Goal: Task Accomplishment & Management: Use online tool/utility

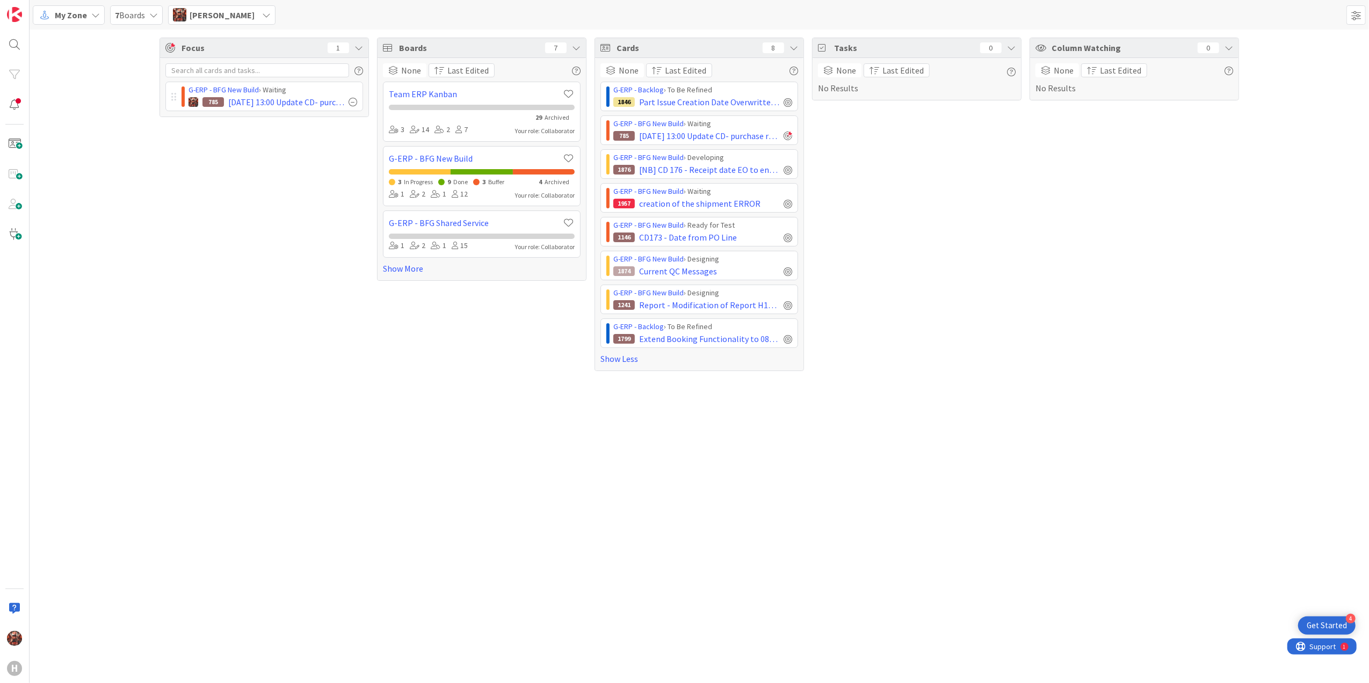
click at [78, 13] on span "My Zone" at bounding box center [71, 15] width 32 height 13
click at [101, 90] on span "Kanban" at bounding box center [94, 93] width 77 height 16
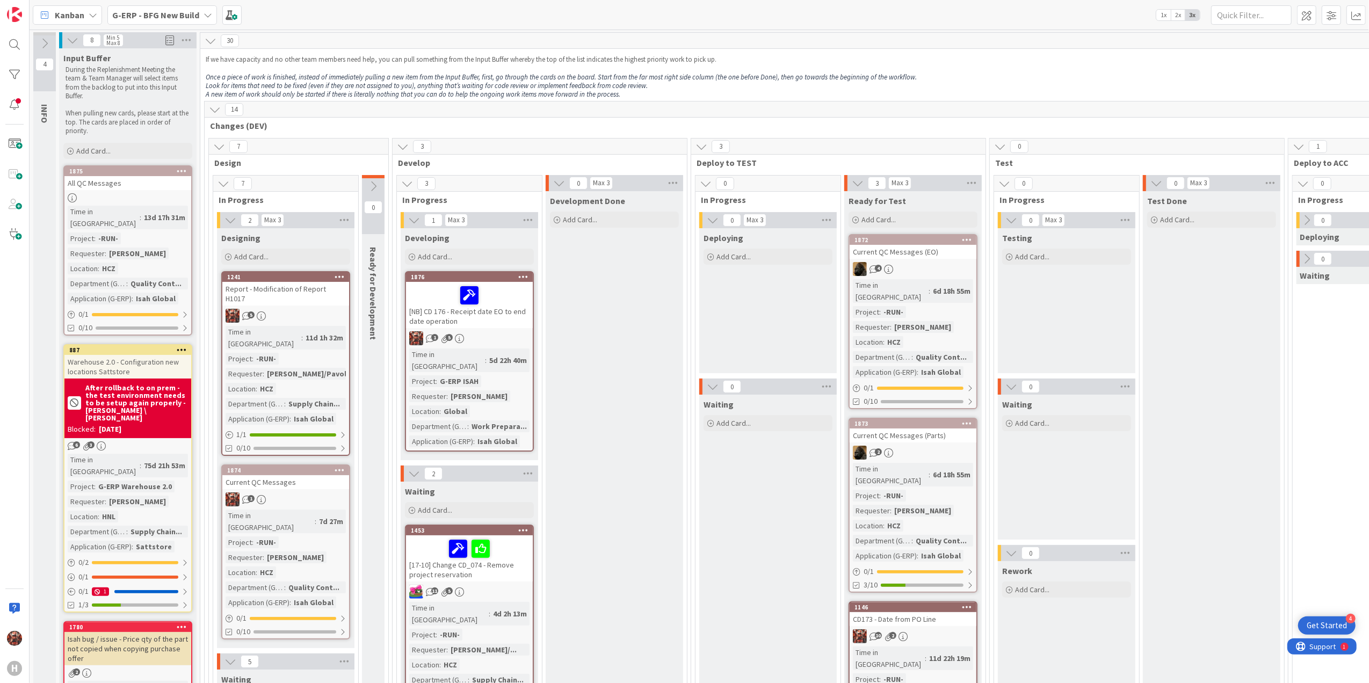
click at [87, 9] on div "Kanban" at bounding box center [67, 14] width 69 height 19
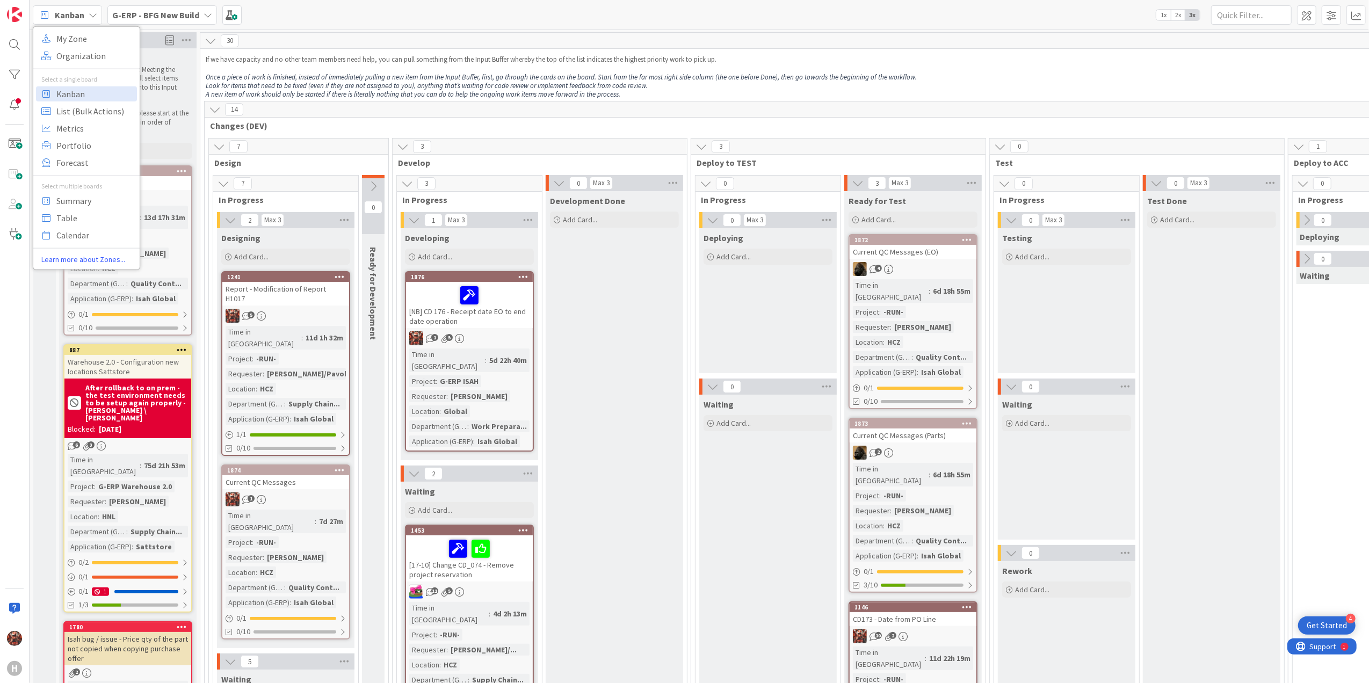
click at [87, 9] on div "Kanban" at bounding box center [67, 14] width 69 height 19
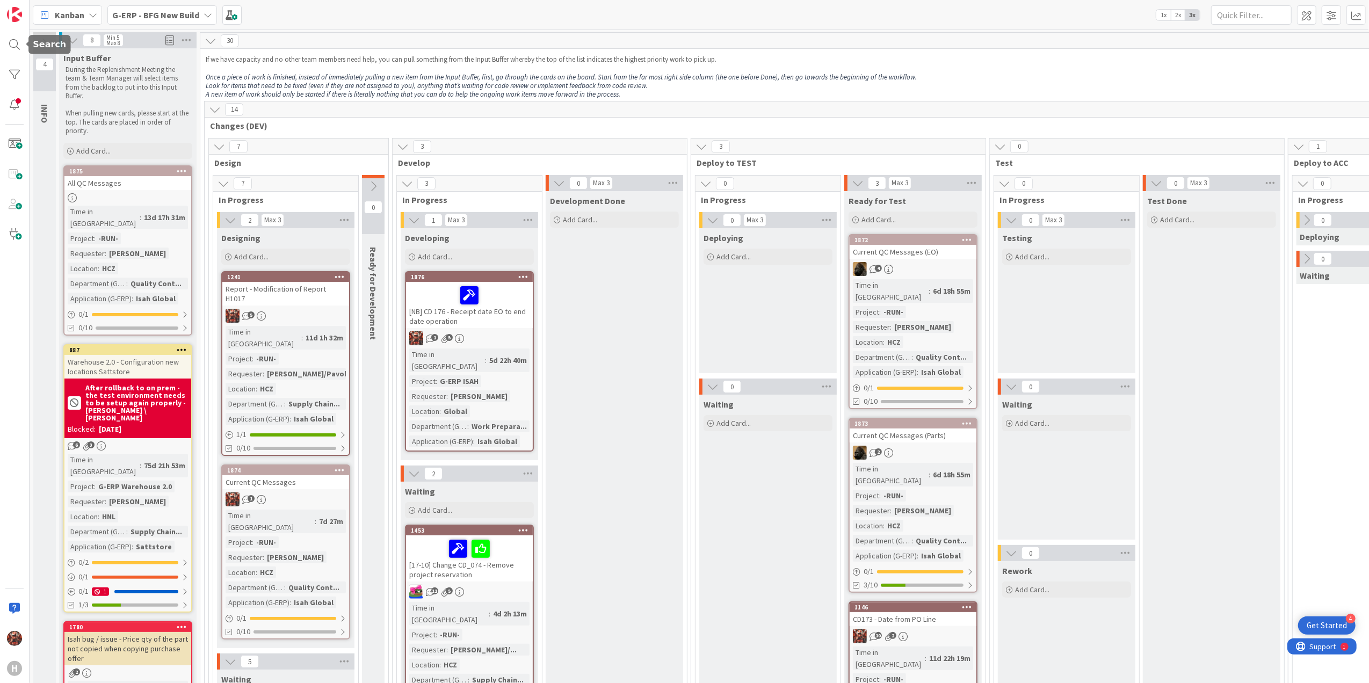
click at [17, 63] on div "H" at bounding box center [15, 341] width 30 height 683
click at [16, 73] on div at bounding box center [14, 74] width 21 height 21
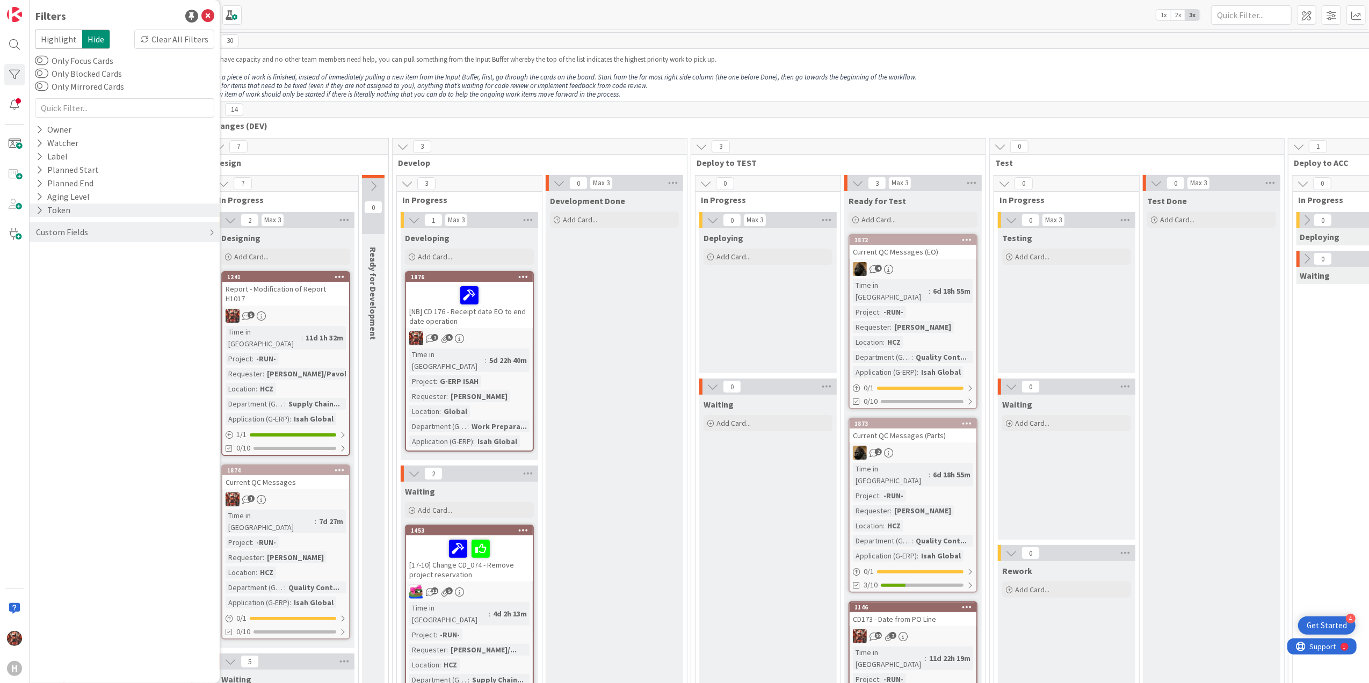
click at [52, 213] on div "Token" at bounding box center [53, 209] width 37 height 13
click at [86, 264] on div "Custom Fields" at bounding box center [125, 273] width 190 height 20
click at [89, 272] on div "Custom Fields" at bounding box center [125, 273] width 190 height 20
click at [50, 205] on div "Token" at bounding box center [54, 209] width 39 height 13
click at [45, 195] on div "Aging Level" at bounding box center [63, 196] width 56 height 13
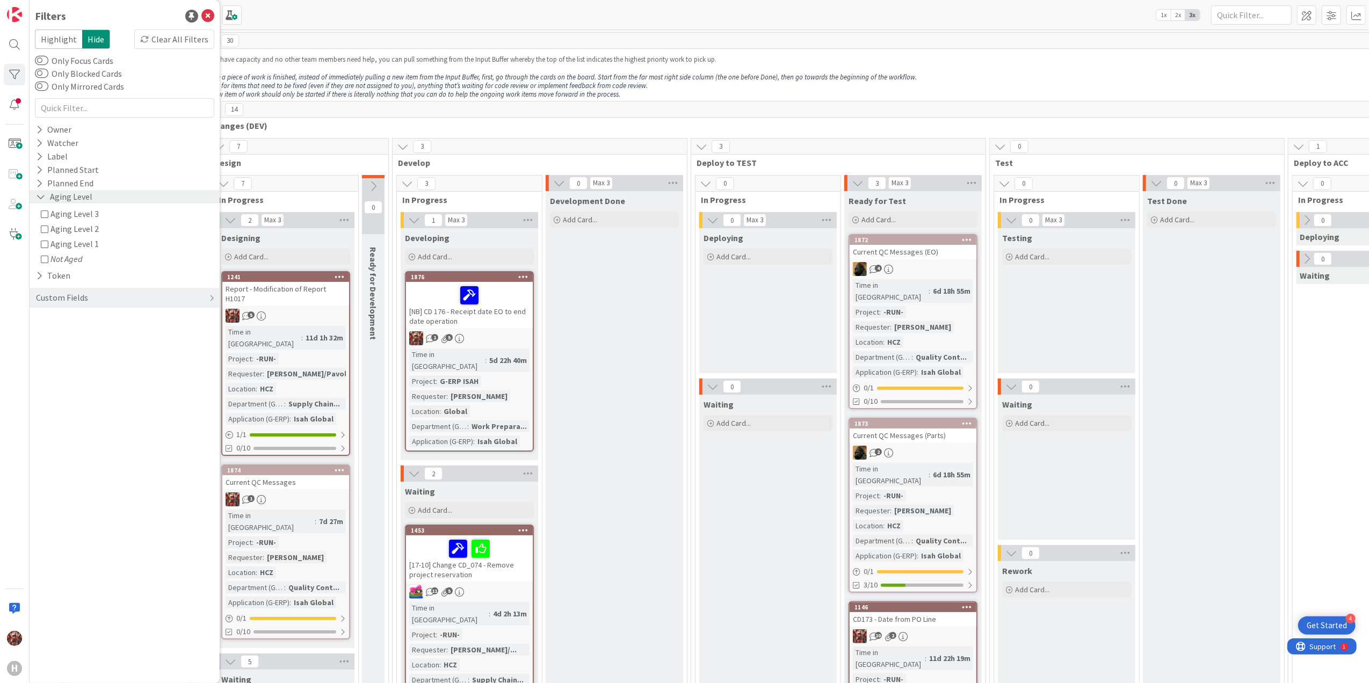
click at [41, 194] on icon at bounding box center [41, 196] width 10 height 9
click at [39, 181] on icon at bounding box center [39, 183] width 7 height 9
click at [38, 169] on icon at bounding box center [39, 169] width 7 height 9
click at [38, 172] on icon at bounding box center [41, 169] width 10 height 9
click at [41, 186] on icon at bounding box center [41, 183] width 10 height 9
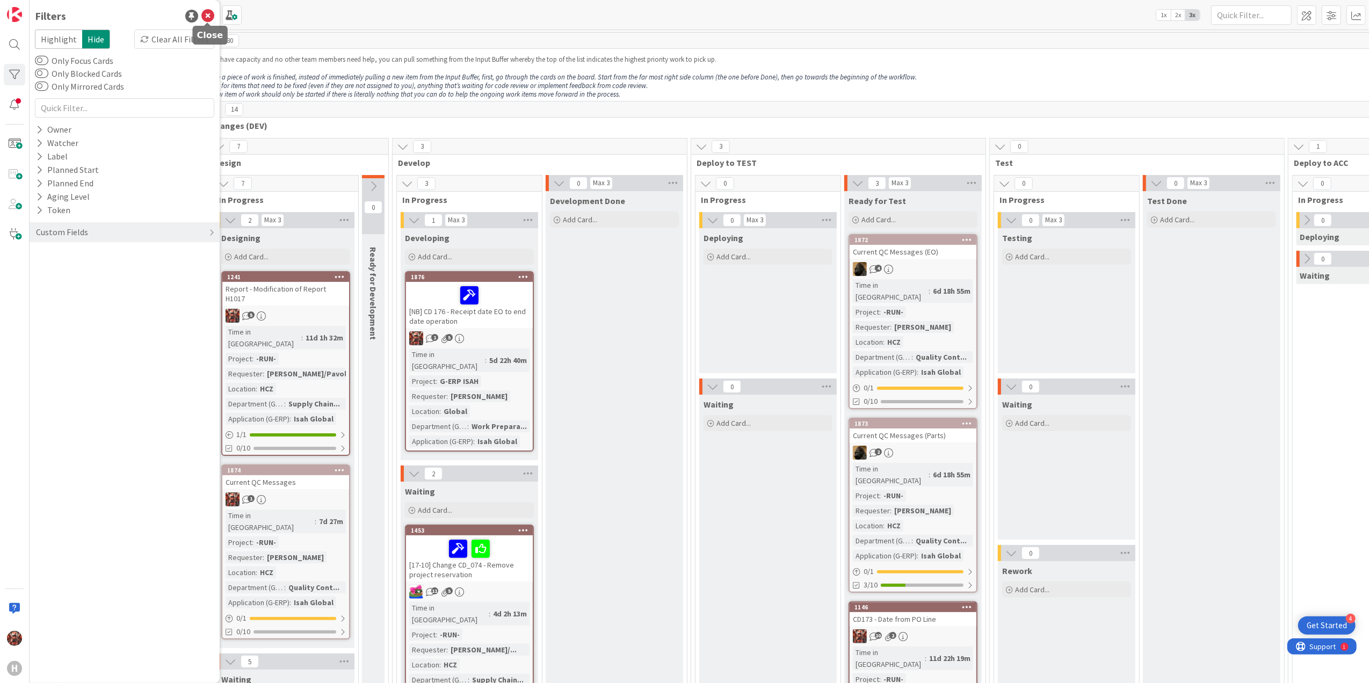
click at [207, 18] on icon at bounding box center [207, 16] width 13 height 13
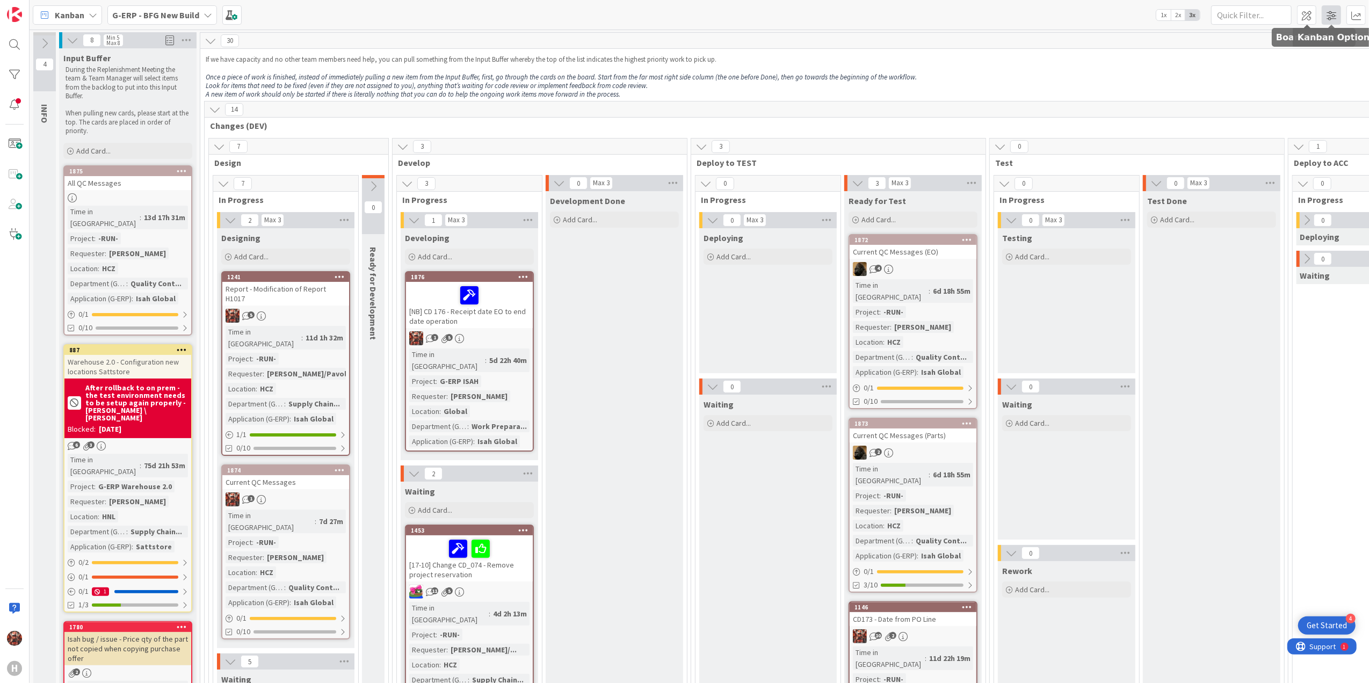
click at [1337, 13] on span at bounding box center [1330, 14] width 19 height 19
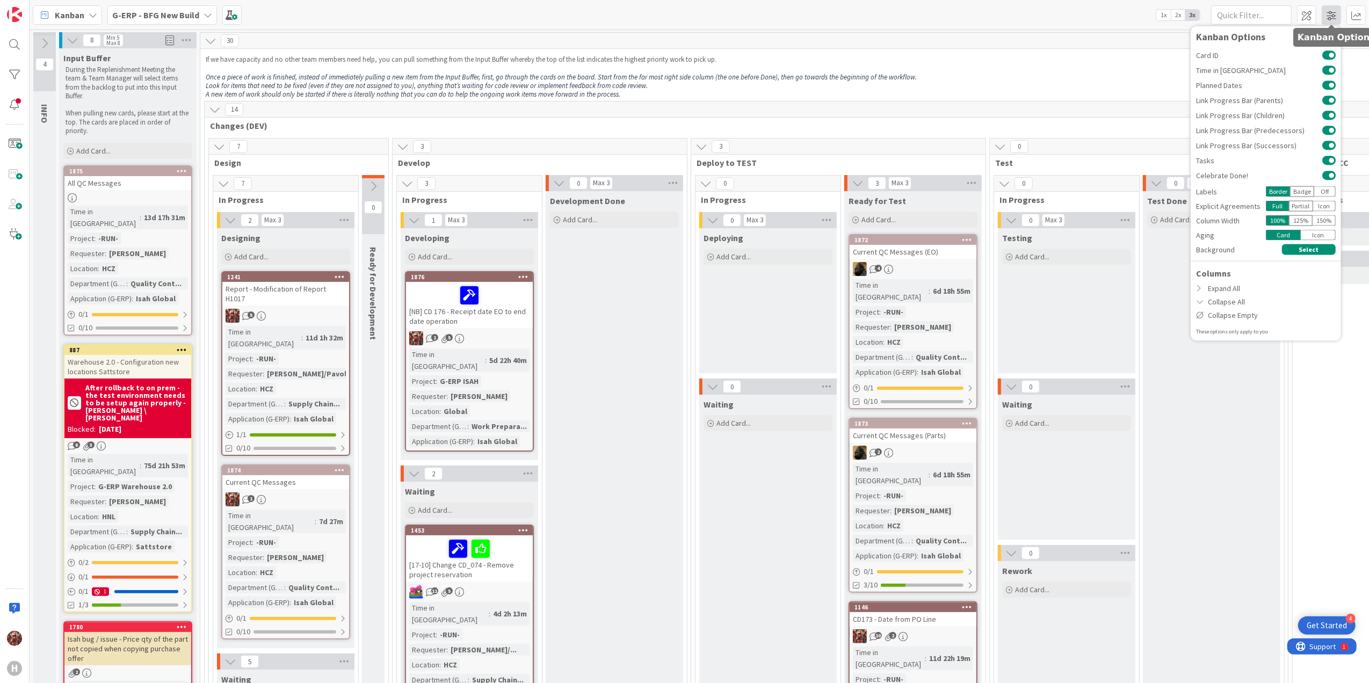
click at [1337, 13] on span at bounding box center [1330, 14] width 19 height 19
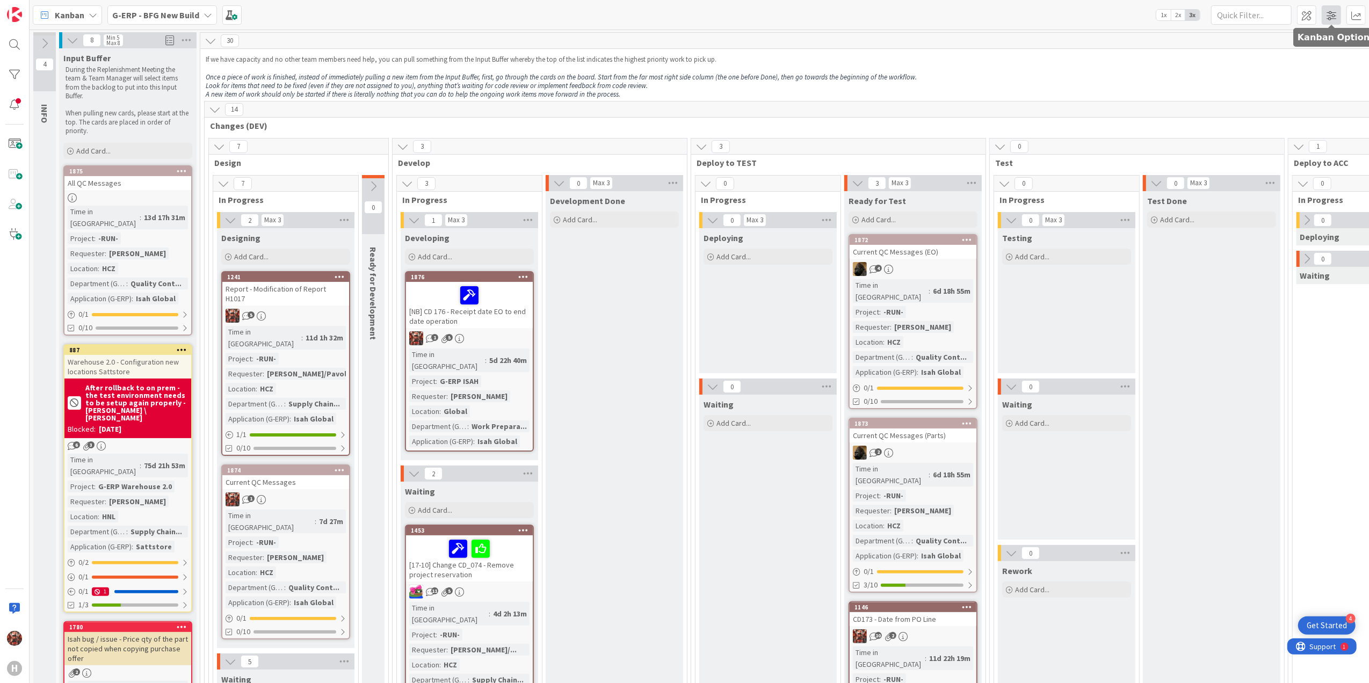
click at [1337, 13] on span at bounding box center [1330, 14] width 19 height 19
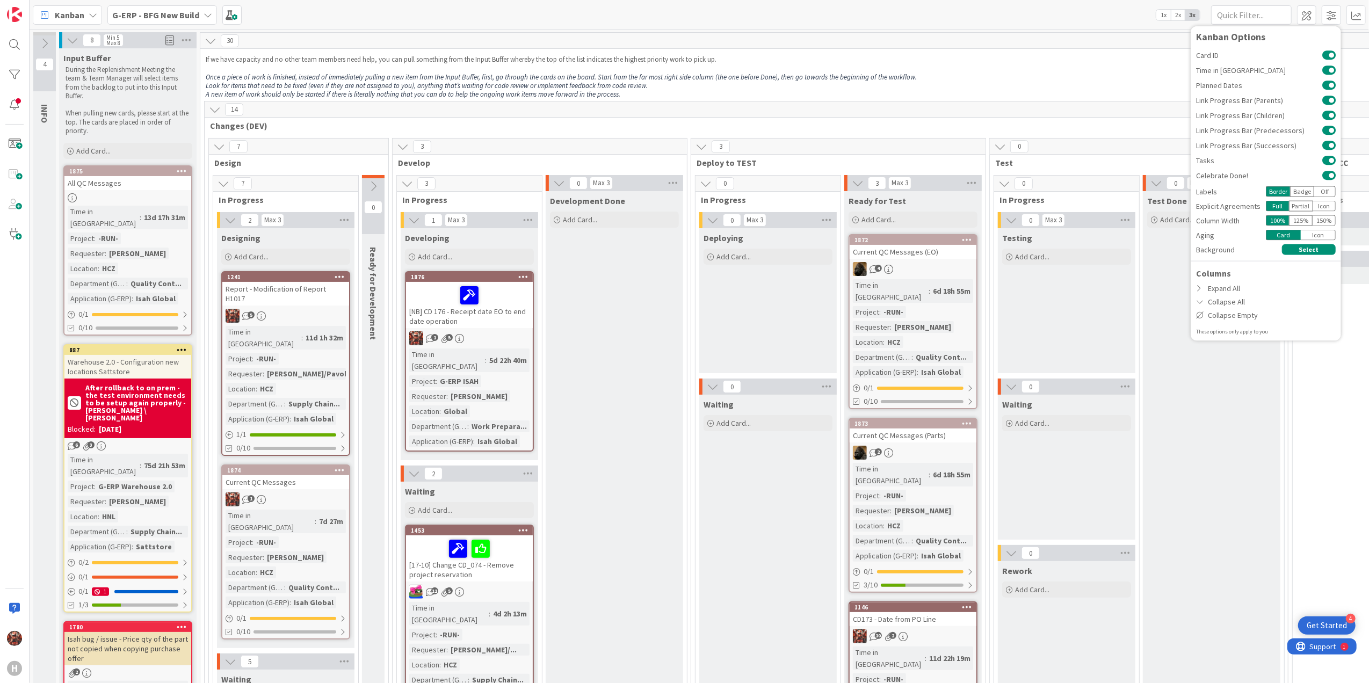
click at [1141, 70] on p at bounding box center [1049, 68] width 1686 height 9
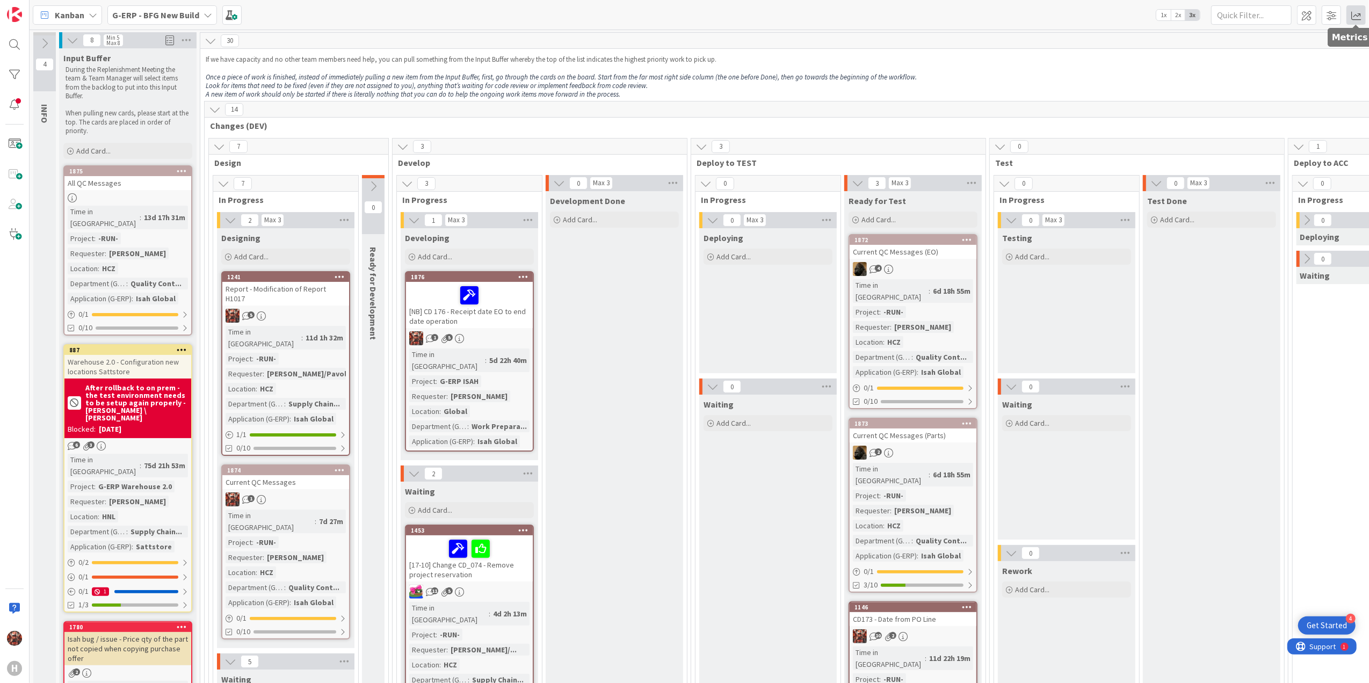
click at [1356, 11] on span at bounding box center [1355, 14] width 19 height 19
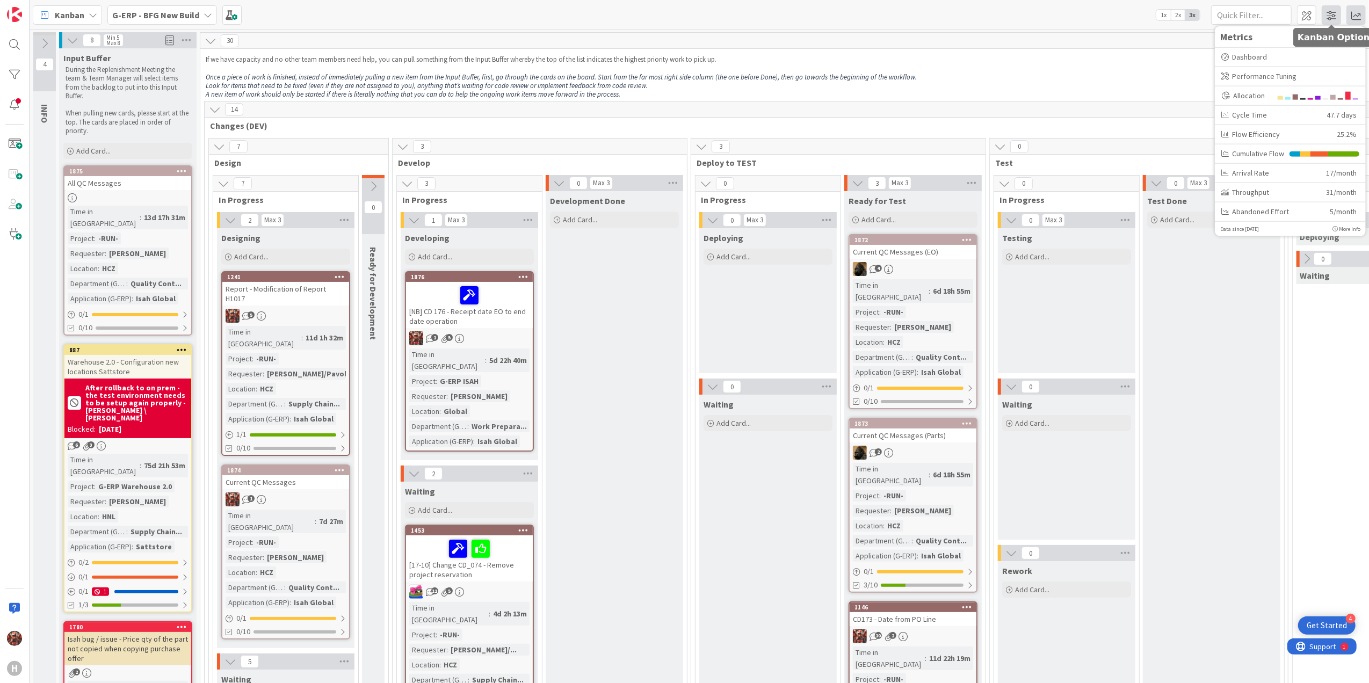
click at [1330, 8] on span at bounding box center [1330, 14] width 19 height 19
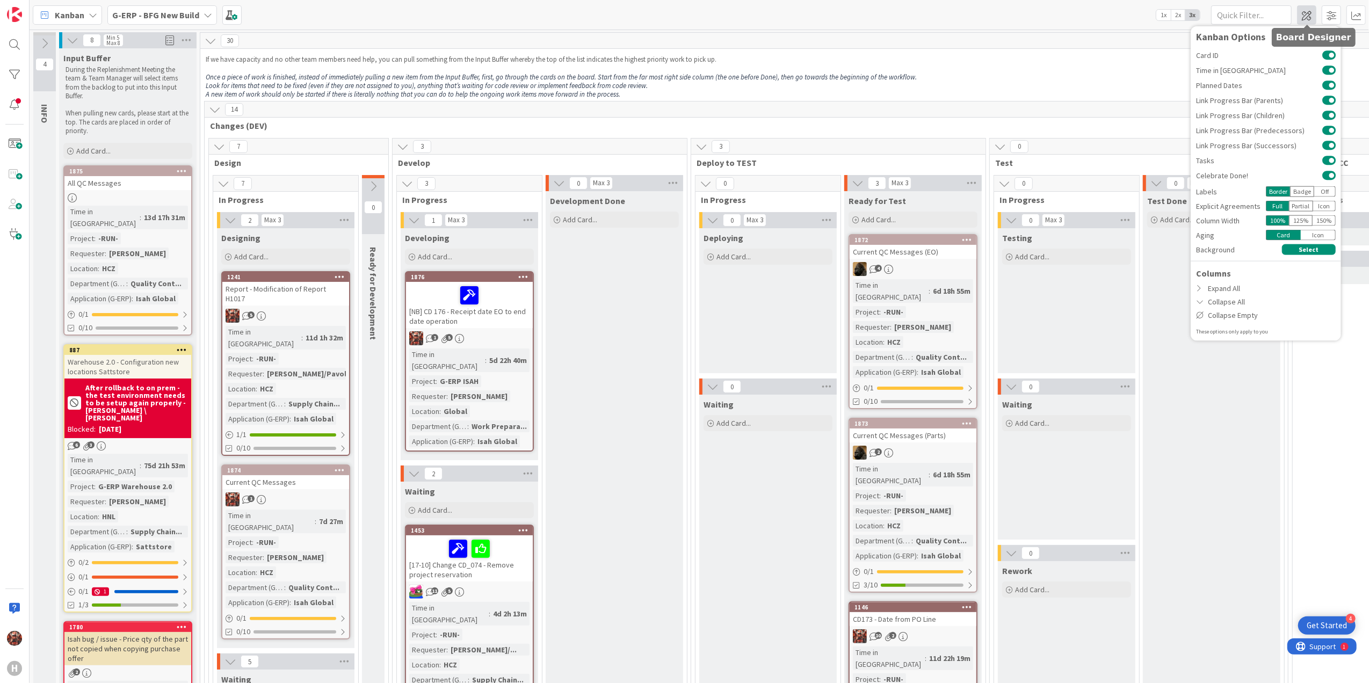
click at [1303, 8] on span at bounding box center [1306, 14] width 19 height 19
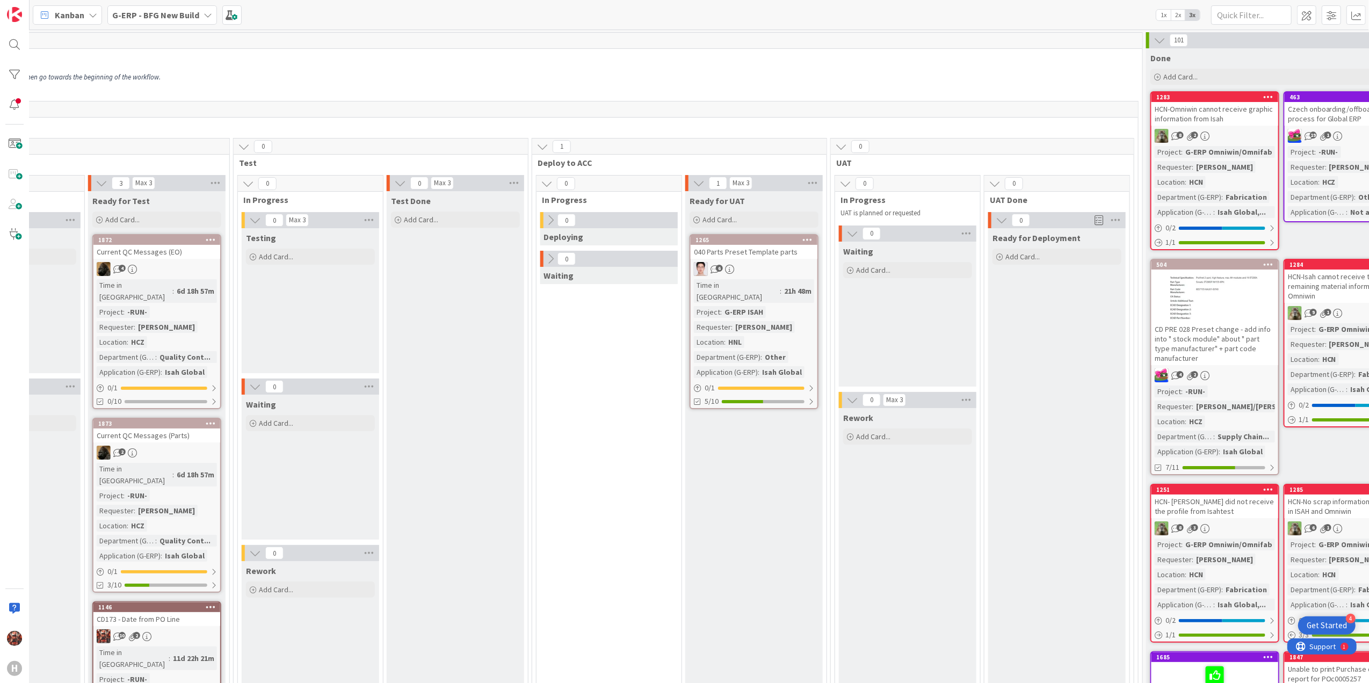
scroll to position [0, 881]
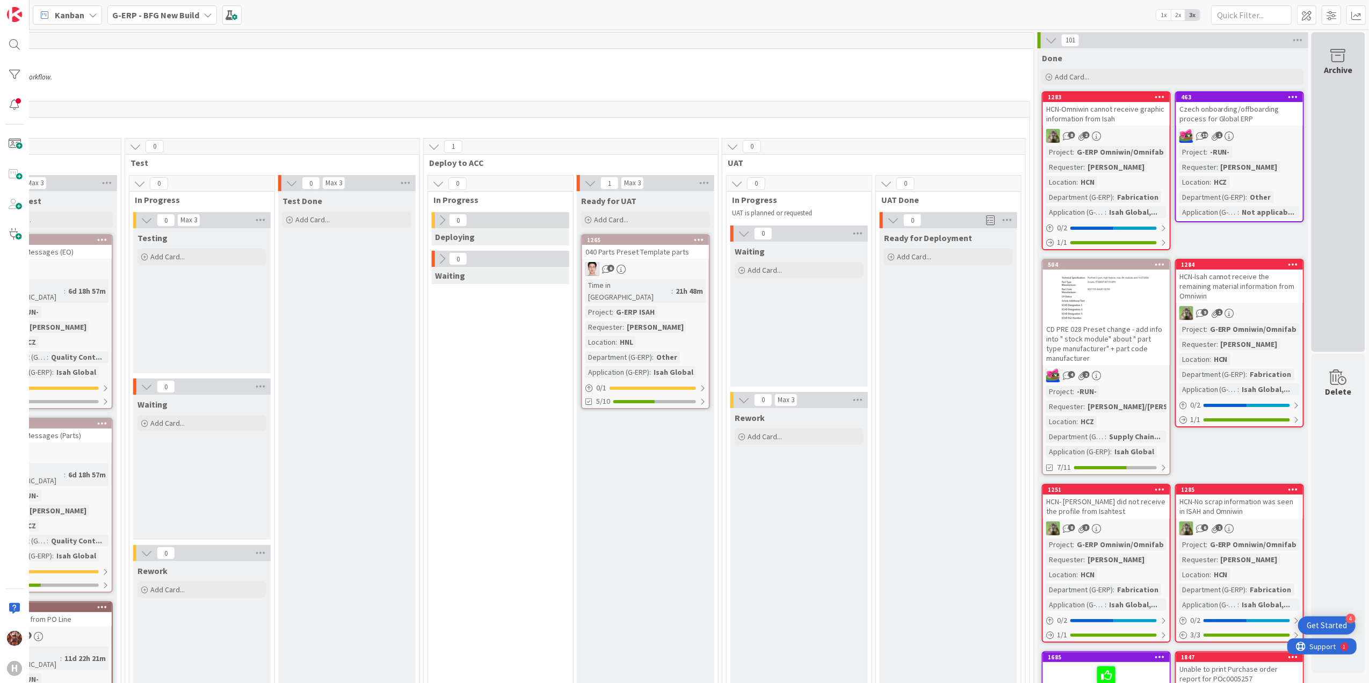
click at [1328, 91] on div "Archive" at bounding box center [1338, 191] width 54 height 319
click at [1321, 95] on div "Archive" at bounding box center [1338, 191] width 54 height 319
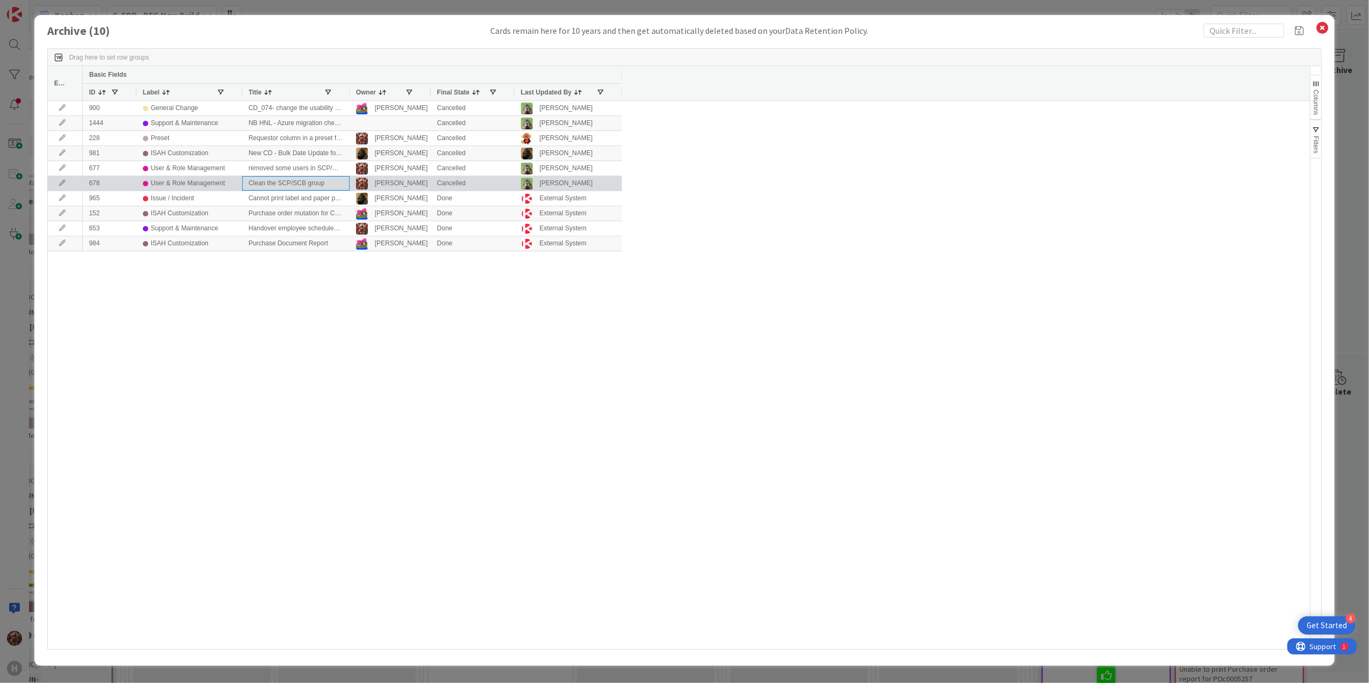
click at [276, 179] on div "Clean the SCP/SCB group" at bounding box center [295, 183] width 107 height 14
click at [61, 179] on div at bounding box center [65, 183] width 35 height 14
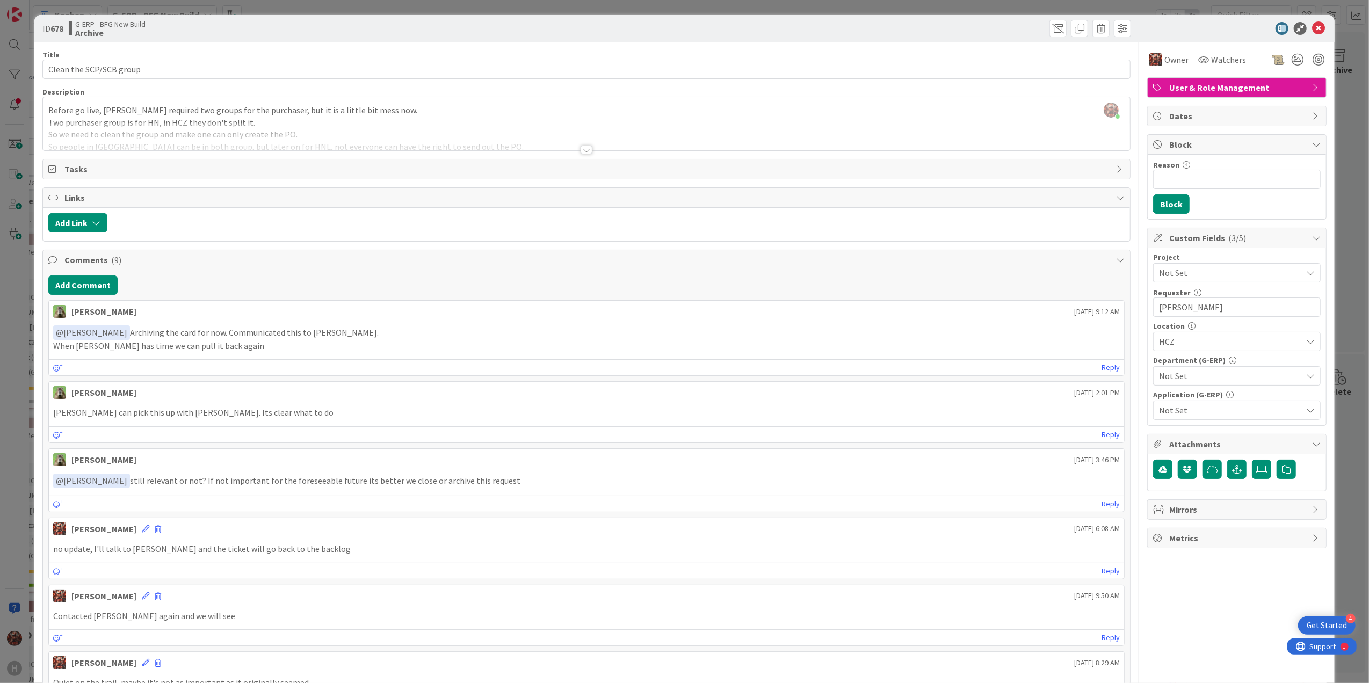
click at [101, 28] on b "Archive" at bounding box center [110, 32] width 70 height 9
click at [1312, 31] on icon at bounding box center [1318, 28] width 13 height 13
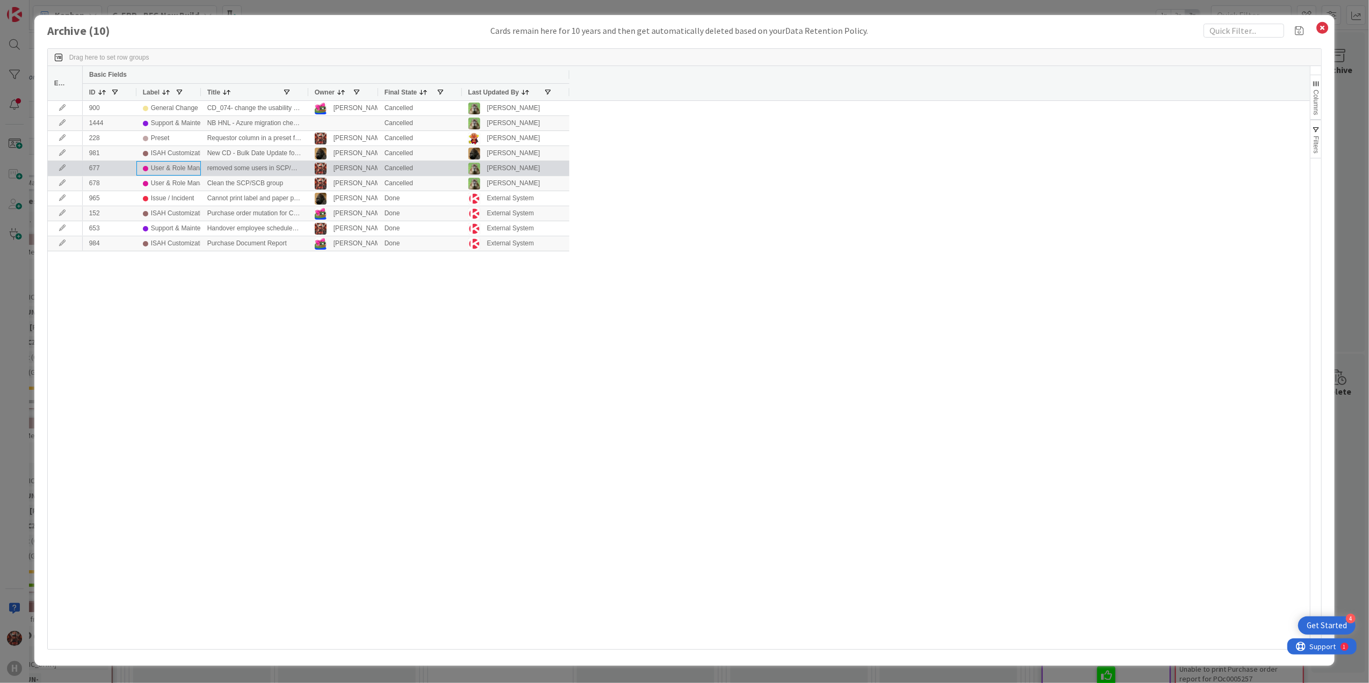
drag, startPoint x: 192, startPoint y: 174, endPoint x: 101, endPoint y: 174, distance: 90.7
click at [101, 174] on div "677 User & Role Management removed some users in SCP/SCB Josef Kuman Cancelled …" at bounding box center [326, 168] width 486 height 15
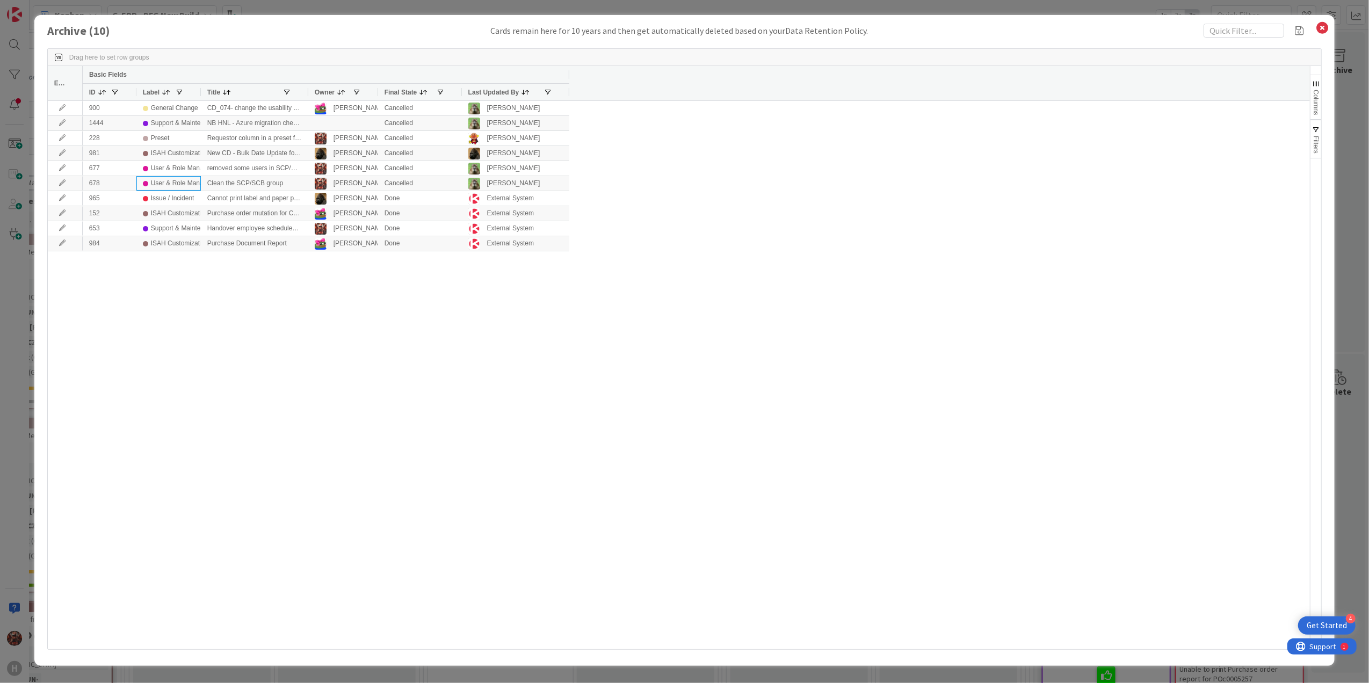
drag, startPoint x: 194, startPoint y: 179, endPoint x: 17, endPoint y: 175, distance: 176.7
click at [17, 175] on div "Archive ( 10 ) Cards remain here for 10 years and then get automatically delete…" at bounding box center [684, 341] width 1369 height 683
click at [89, 54] on span "Drag here to set row groups" at bounding box center [109, 58] width 80 height 8
click at [61, 181] on icon at bounding box center [62, 183] width 16 height 6
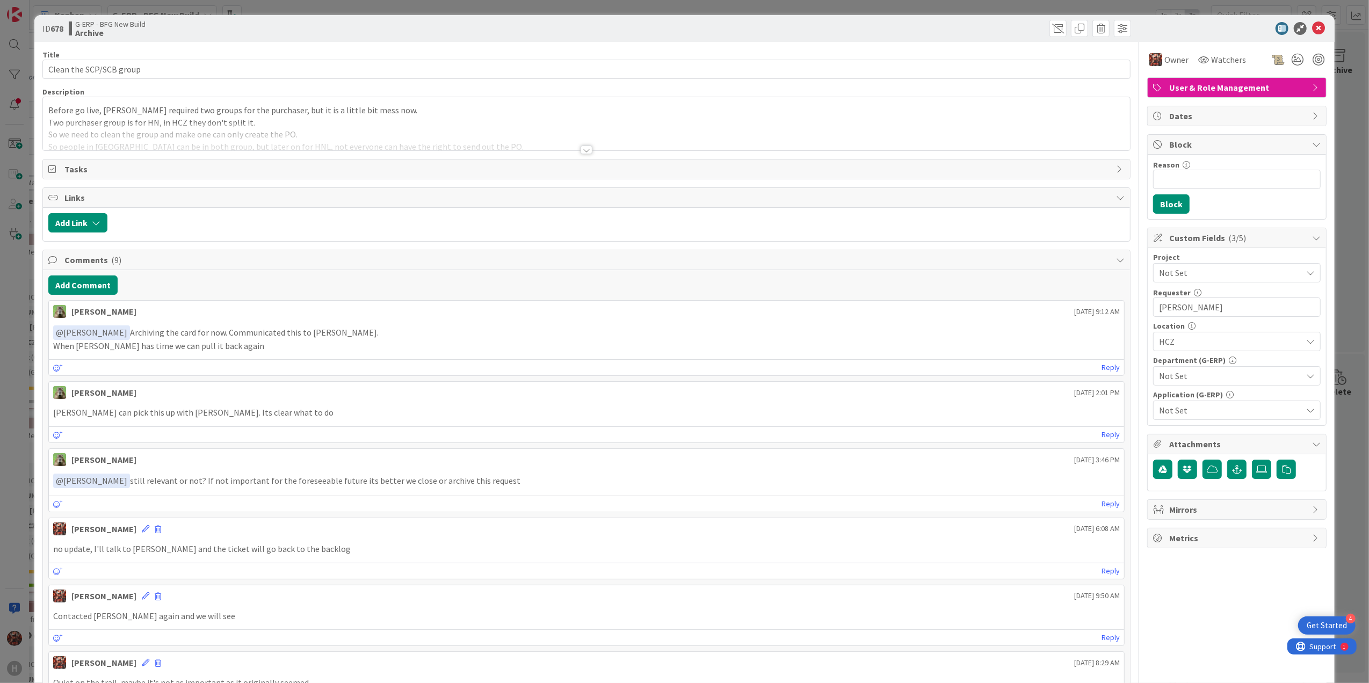
click at [88, 20] on span "G-ERP - BFG New Build" at bounding box center [110, 24] width 70 height 9
click at [1222, 112] on span "Dates" at bounding box center [1237, 116] width 137 height 13
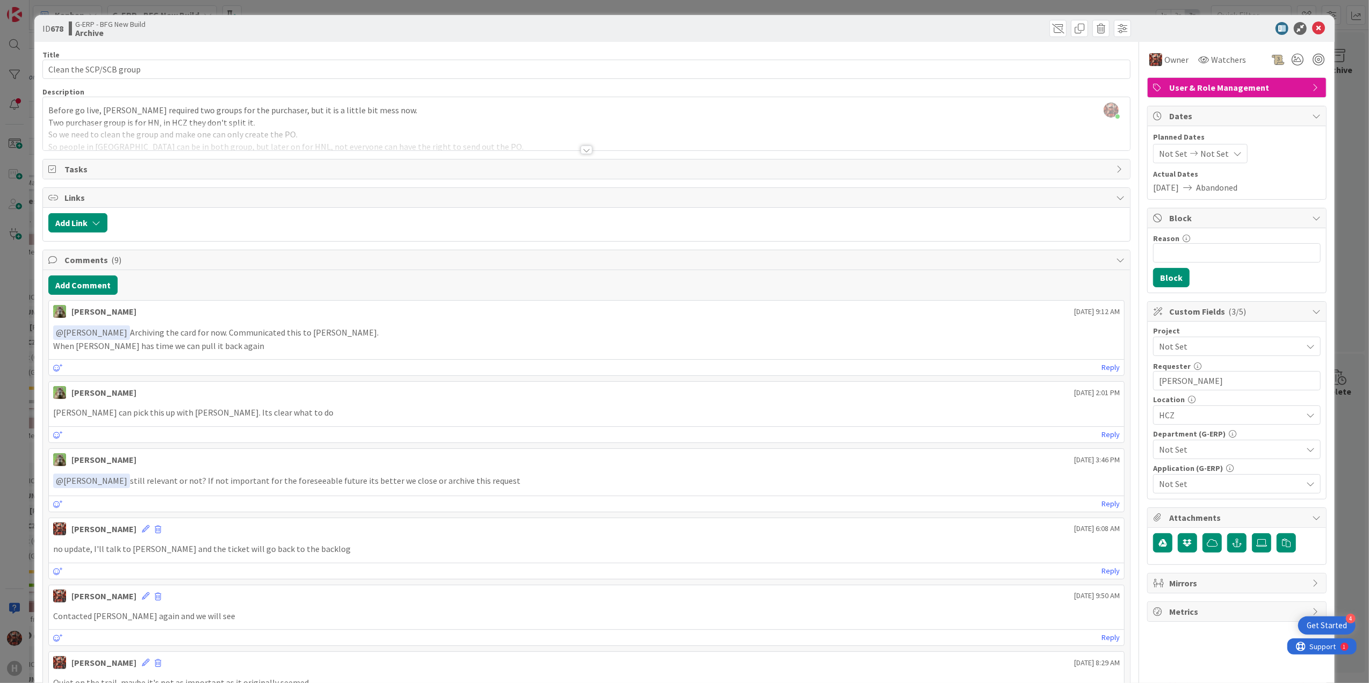
click at [1222, 114] on span "Dates" at bounding box center [1237, 116] width 137 height 13
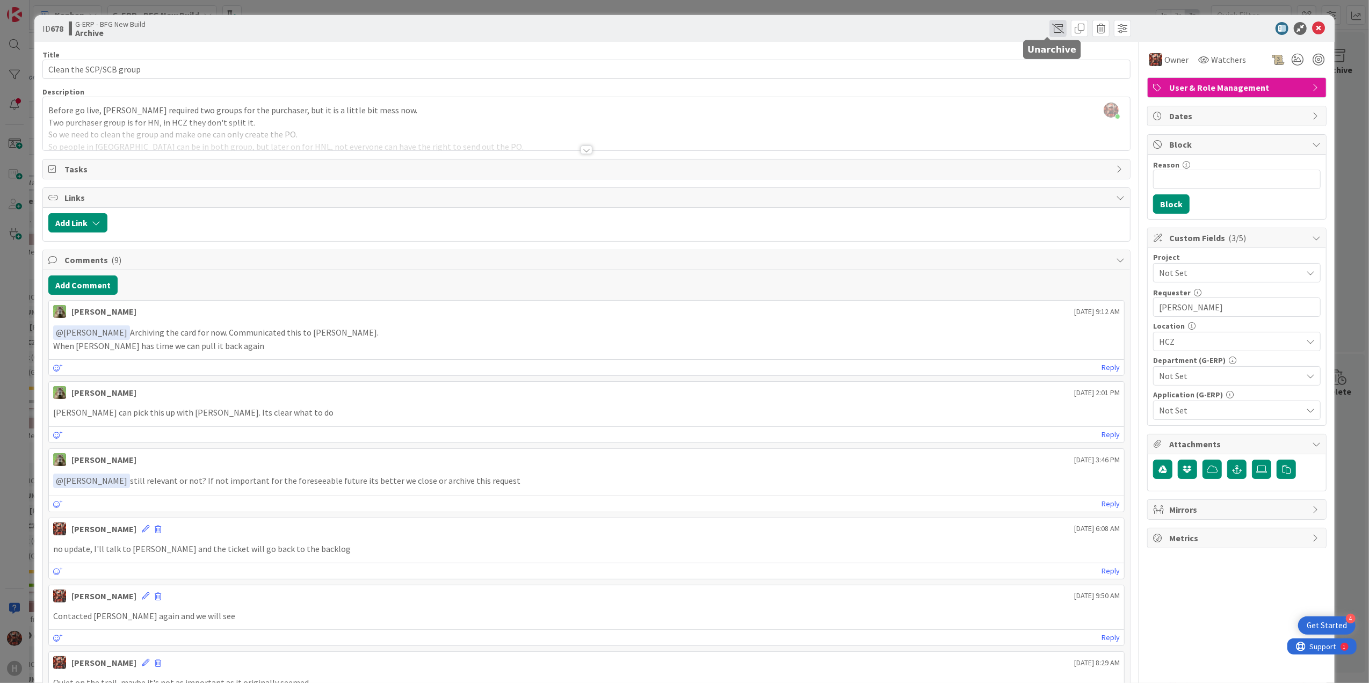
click at [1049, 26] on span at bounding box center [1057, 28] width 17 height 17
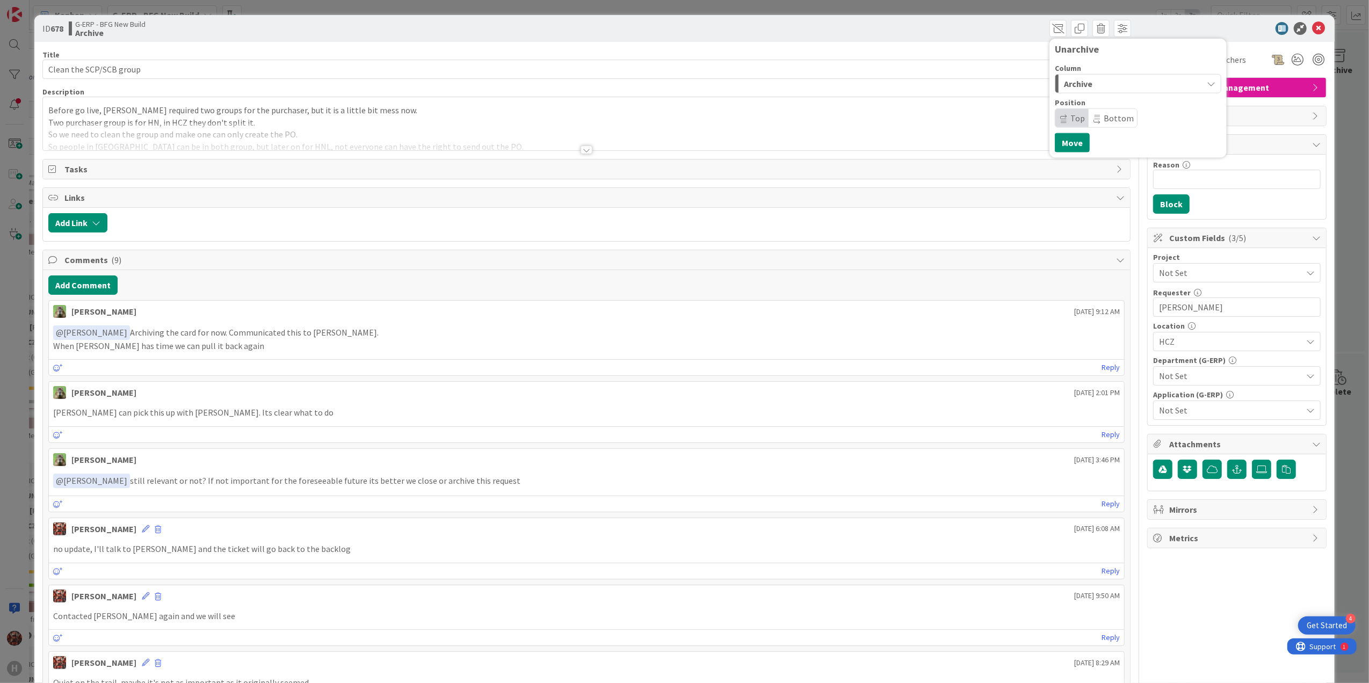
click at [1066, 78] on span "Archive" at bounding box center [1078, 84] width 28 height 14
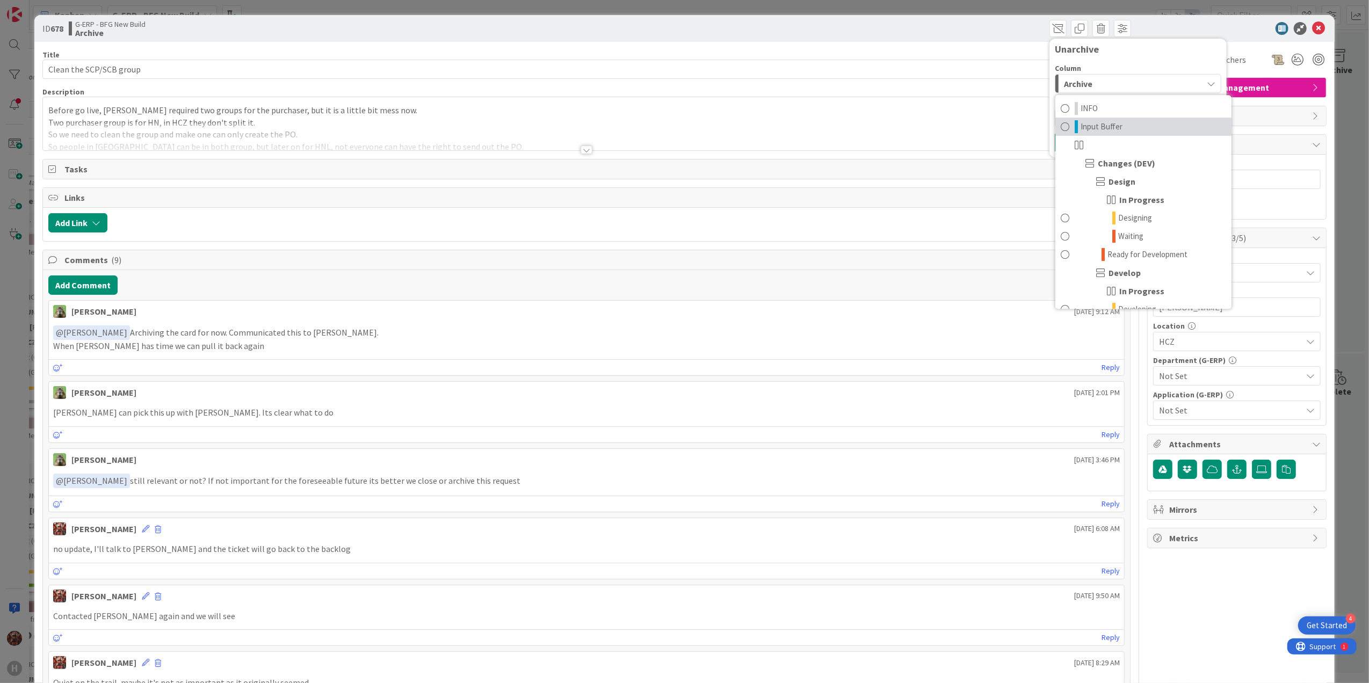
click at [1100, 127] on span "Input Buffer" at bounding box center [1101, 126] width 42 height 13
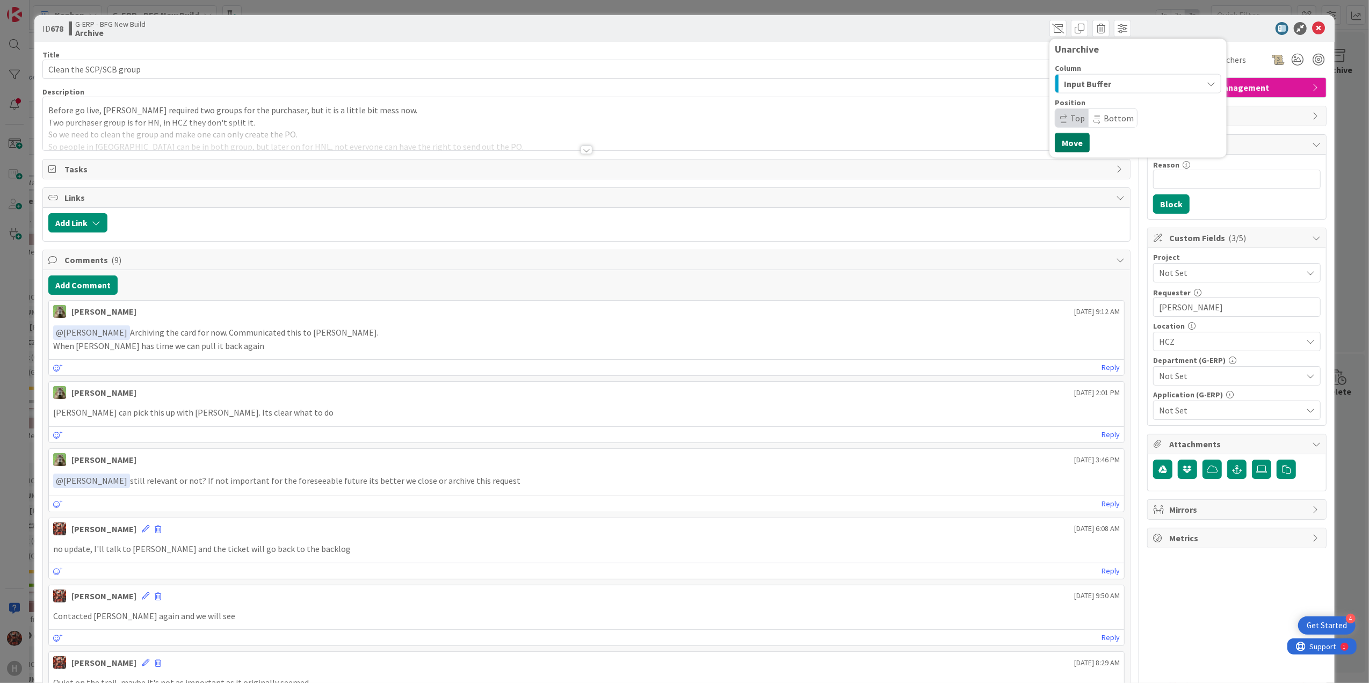
click at [1062, 140] on button "Move" at bounding box center [1071, 142] width 35 height 19
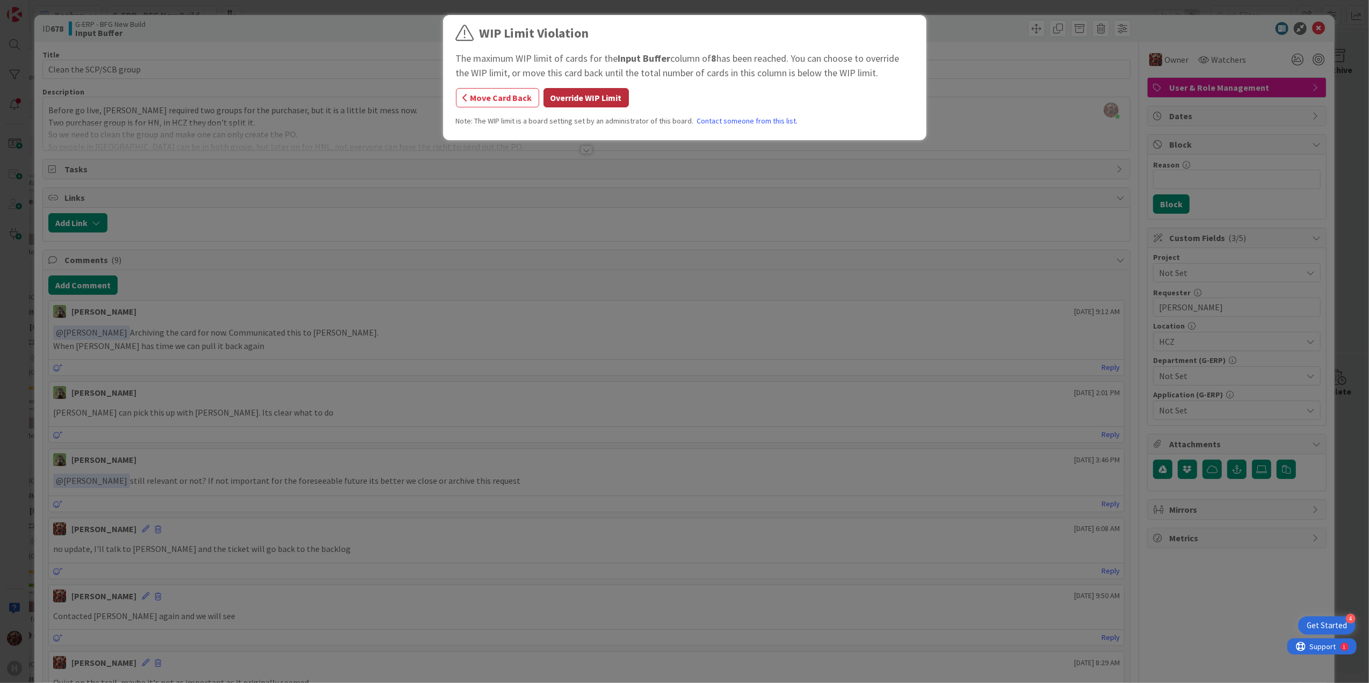
click at [581, 101] on button "Override WIP Limit" at bounding box center [585, 97] width 85 height 19
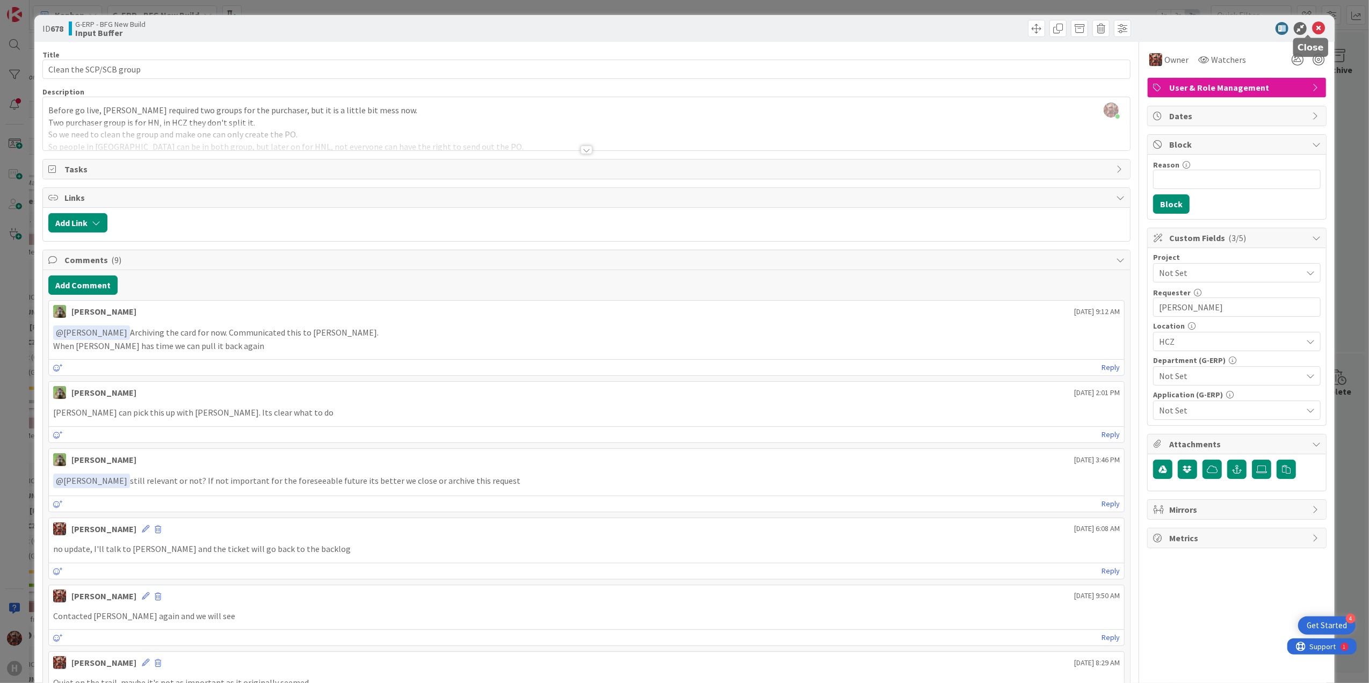
drag, startPoint x: 1311, startPoint y: 33, endPoint x: 1317, endPoint y: 55, distance: 22.9
click at [1312, 33] on icon at bounding box center [1318, 28] width 13 height 13
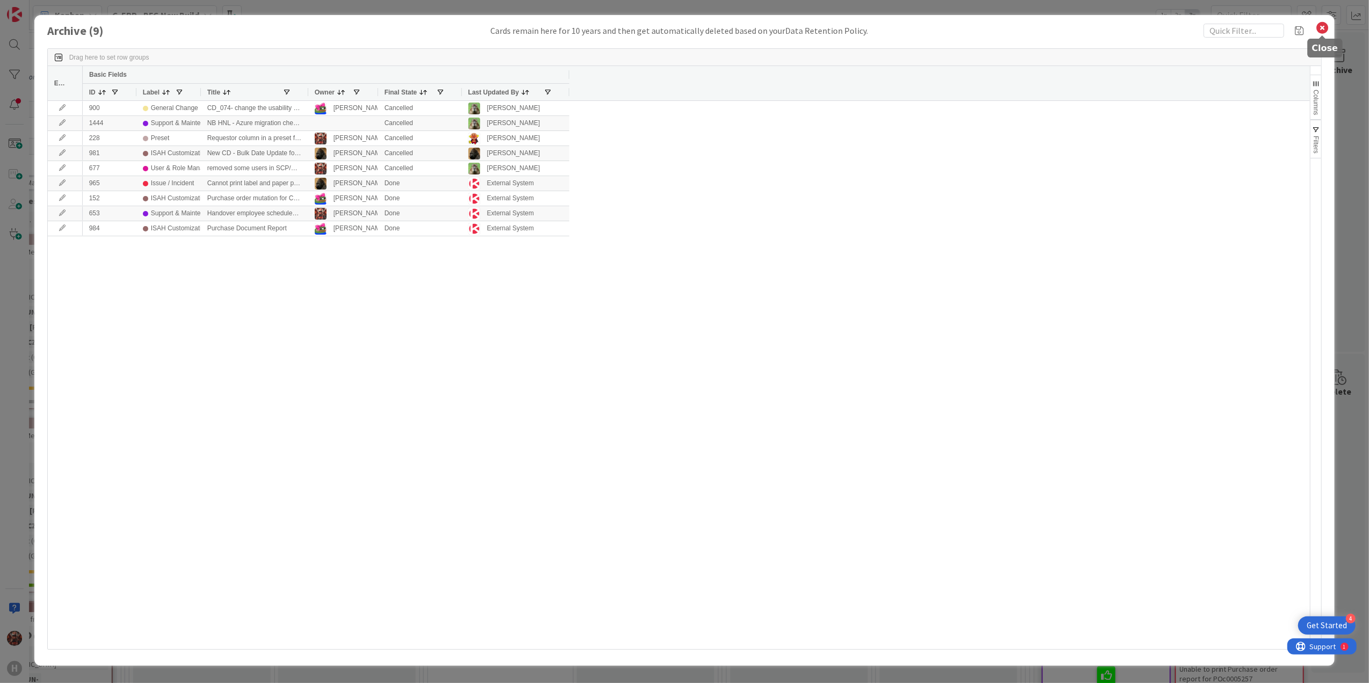
click at [1320, 27] on icon at bounding box center [1322, 27] width 14 height 15
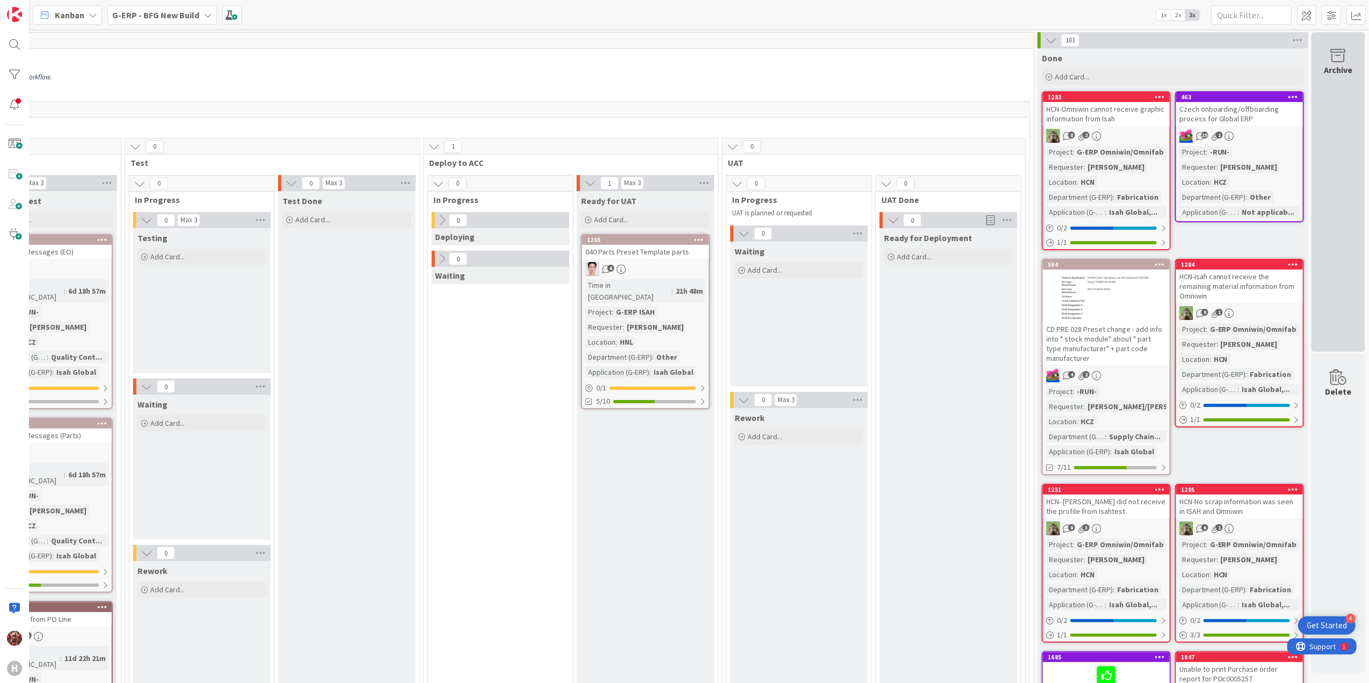
click at [1327, 67] on div "Archive" at bounding box center [1338, 69] width 28 height 13
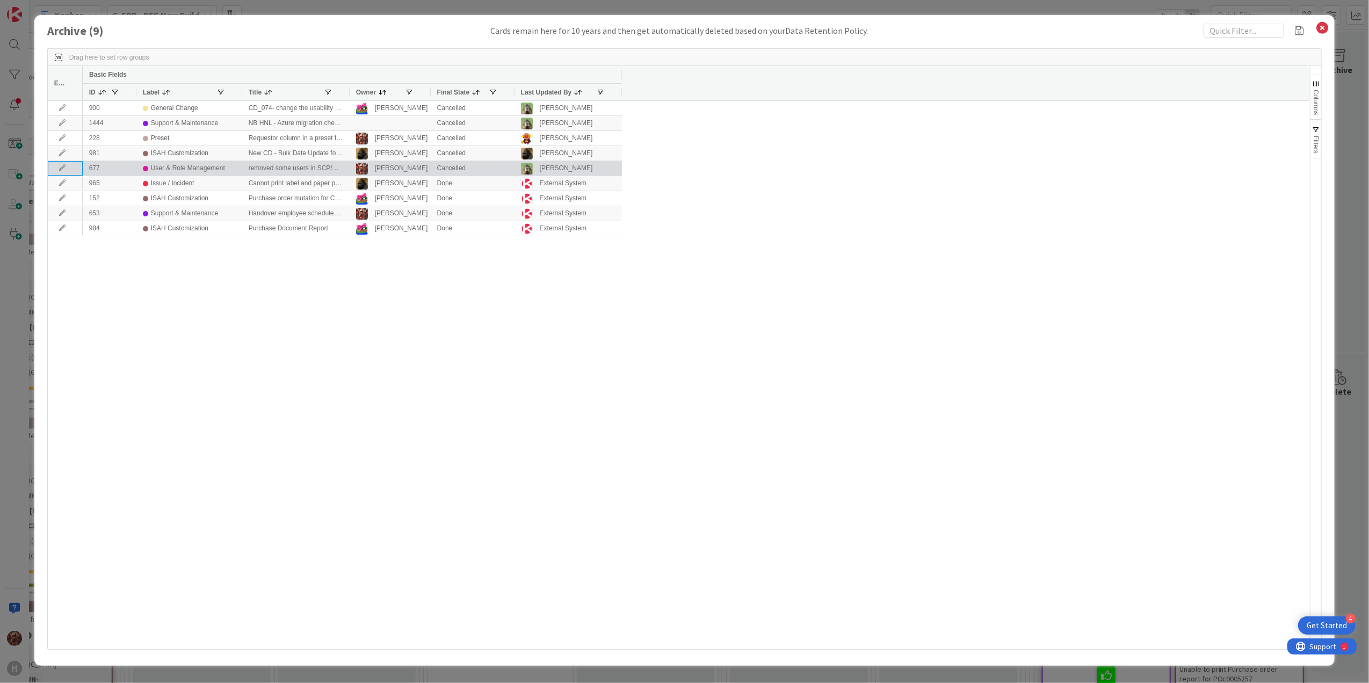
click at [62, 165] on icon at bounding box center [62, 168] width 16 height 6
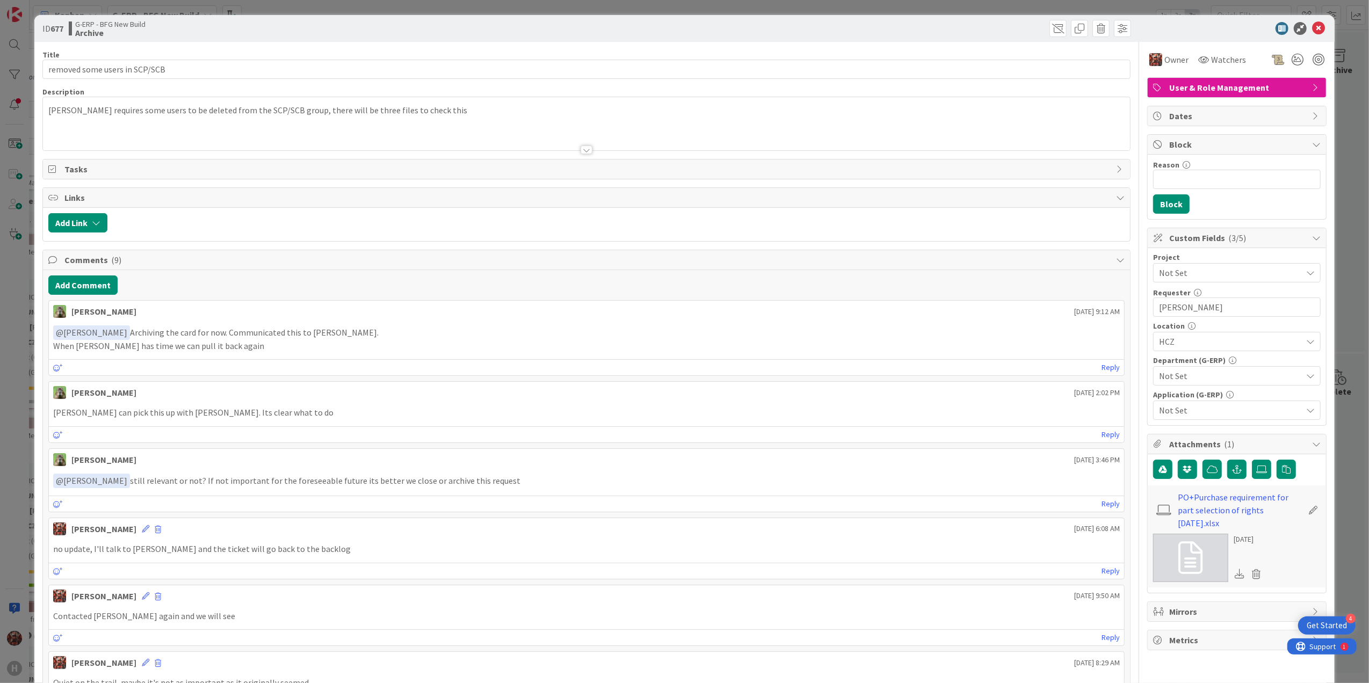
click at [1038, 31] on div at bounding box center [860, 28] width 542 height 17
click at [1049, 30] on span at bounding box center [1057, 28] width 17 height 17
click at [1106, 78] on div "Archive" at bounding box center [1131, 83] width 141 height 17
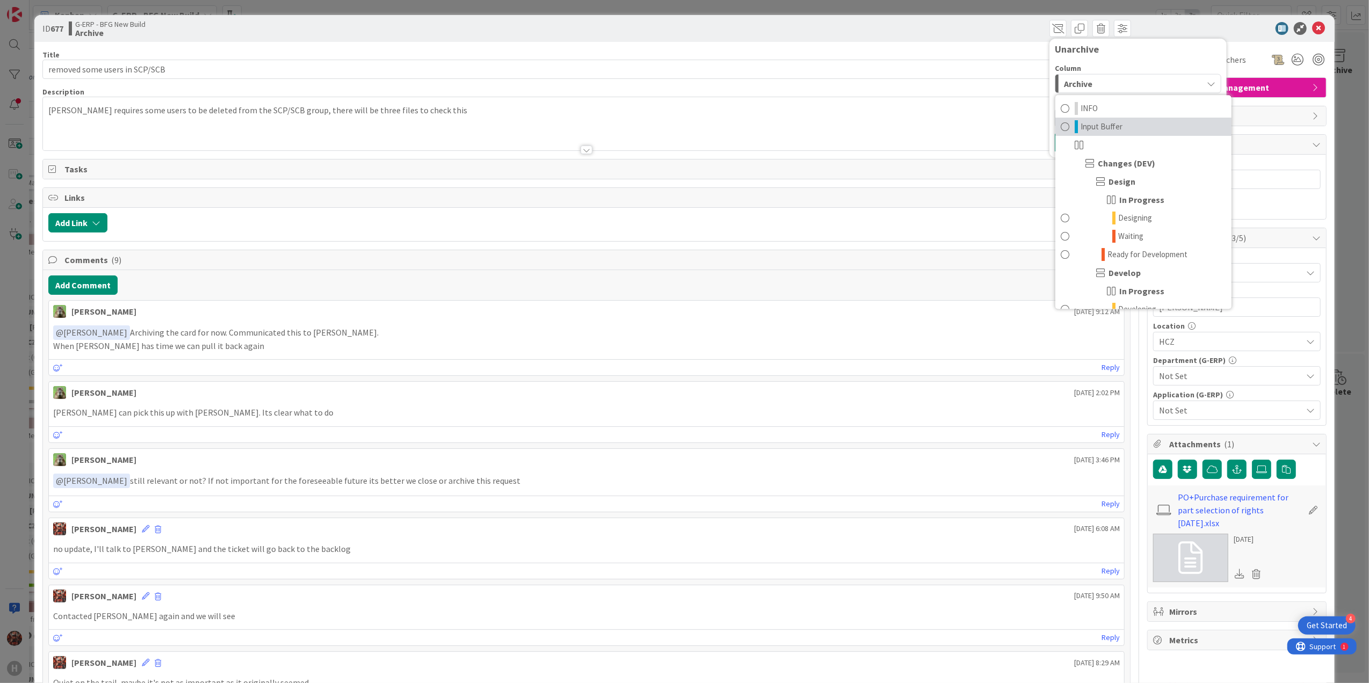
click at [1098, 129] on span "Input Buffer" at bounding box center [1101, 126] width 42 height 13
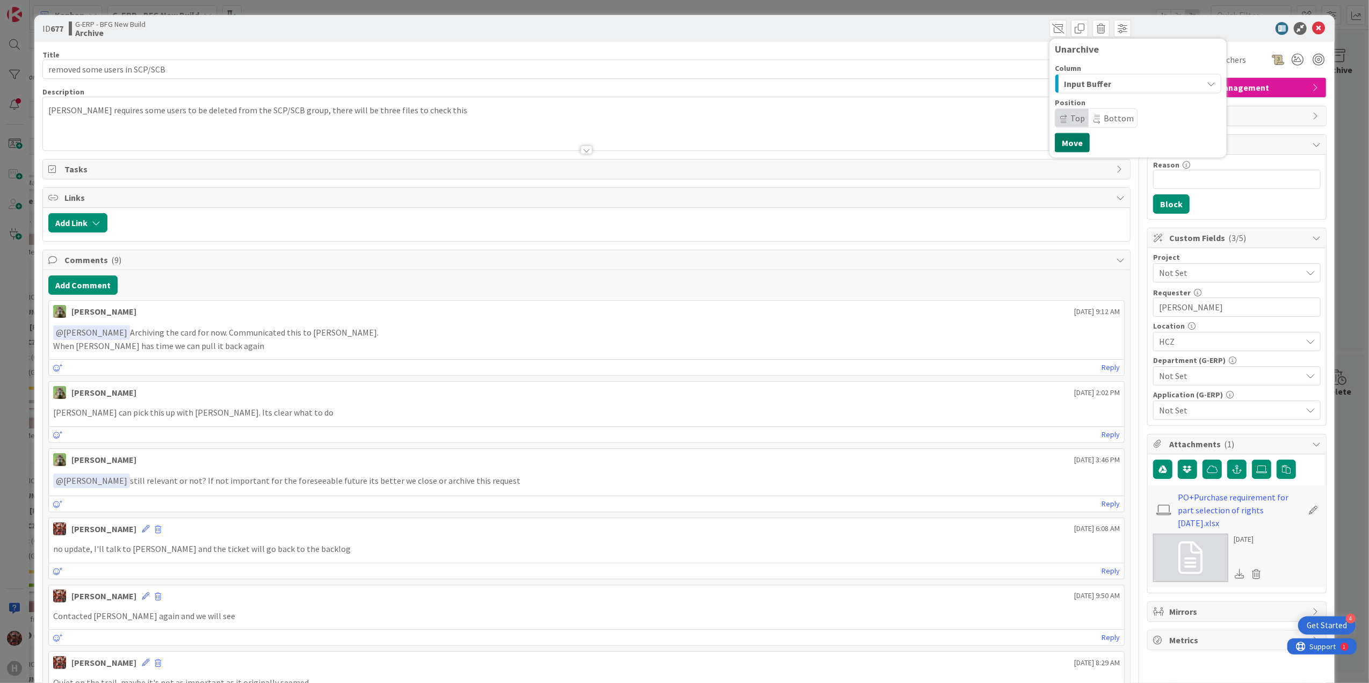
click at [1061, 138] on button "Move" at bounding box center [1071, 142] width 35 height 19
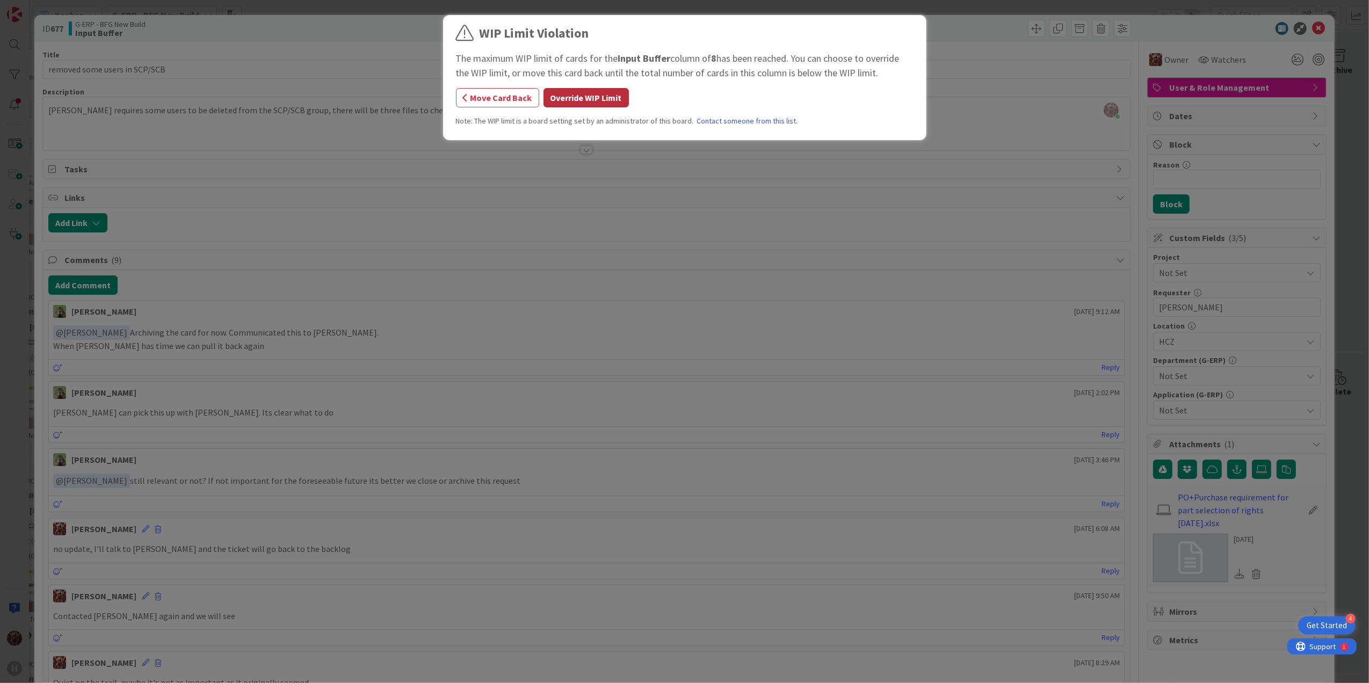
click at [606, 93] on button "Override WIP Limit" at bounding box center [585, 97] width 85 height 19
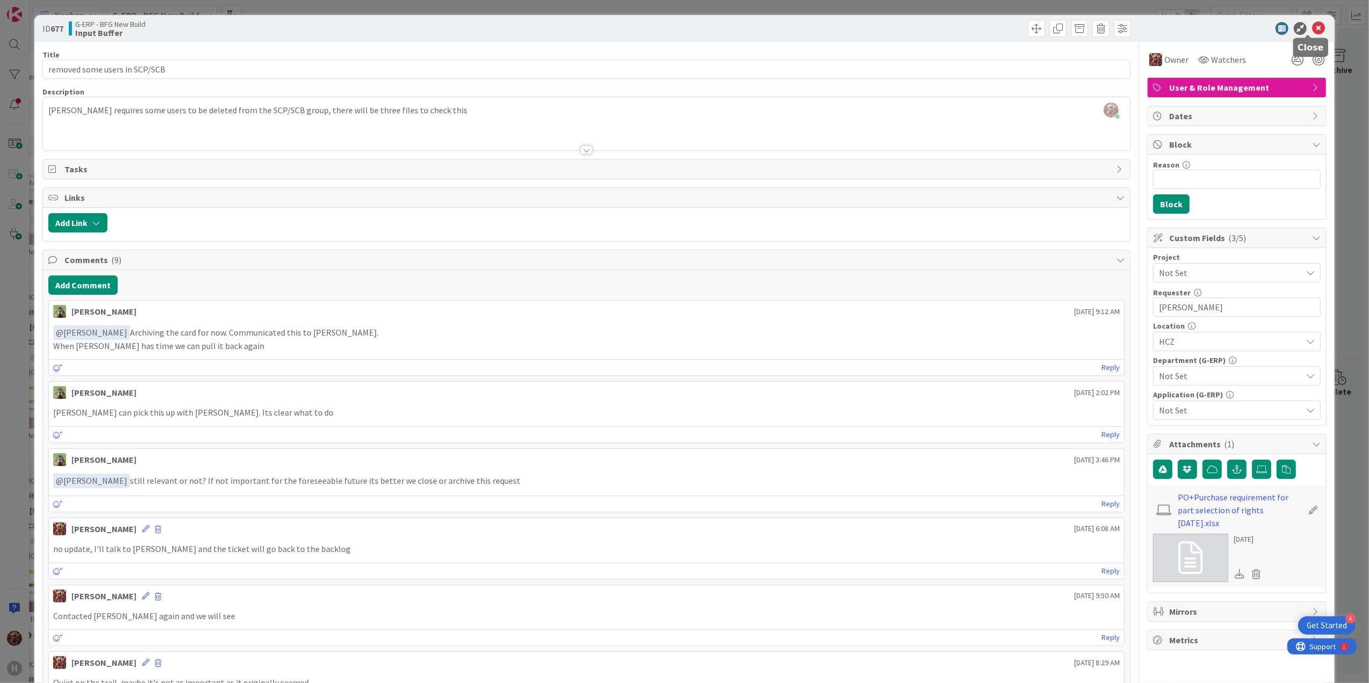
click at [1312, 26] on icon at bounding box center [1318, 28] width 13 height 13
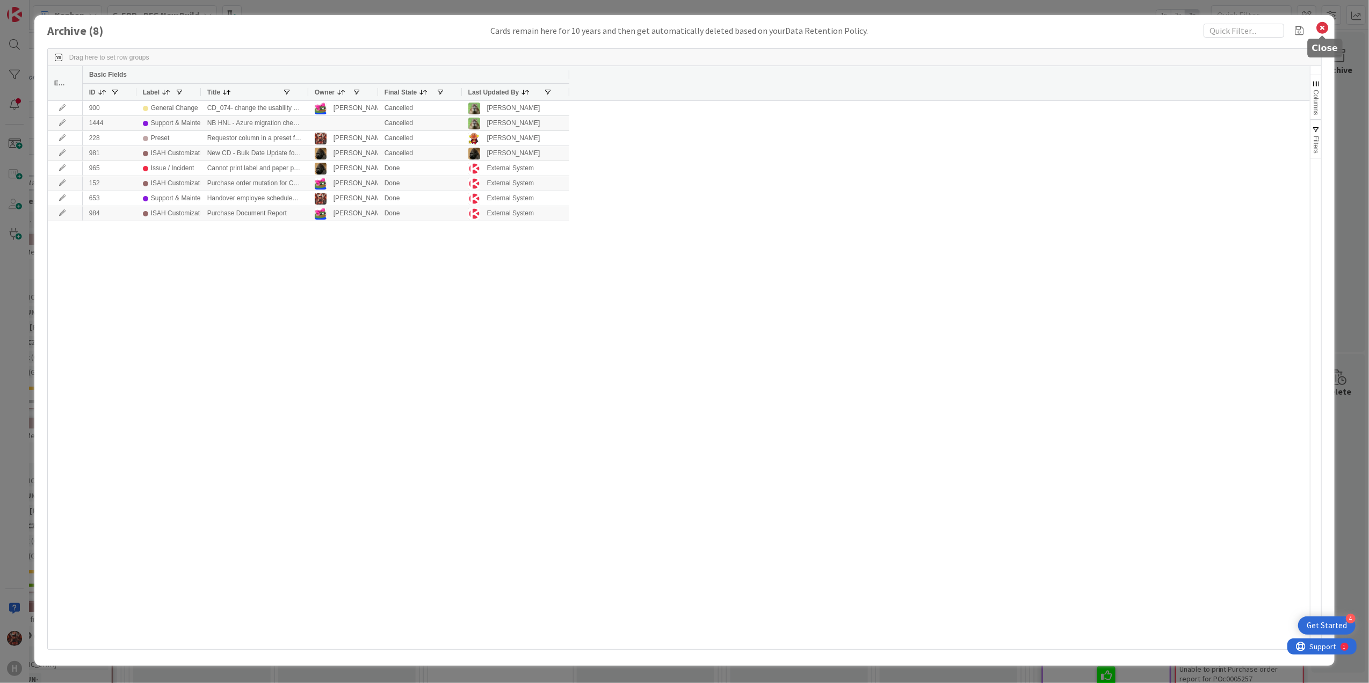
drag, startPoint x: 1323, startPoint y: 24, endPoint x: 1290, endPoint y: 61, distance: 49.4
click at [1323, 25] on icon at bounding box center [1322, 27] width 14 height 15
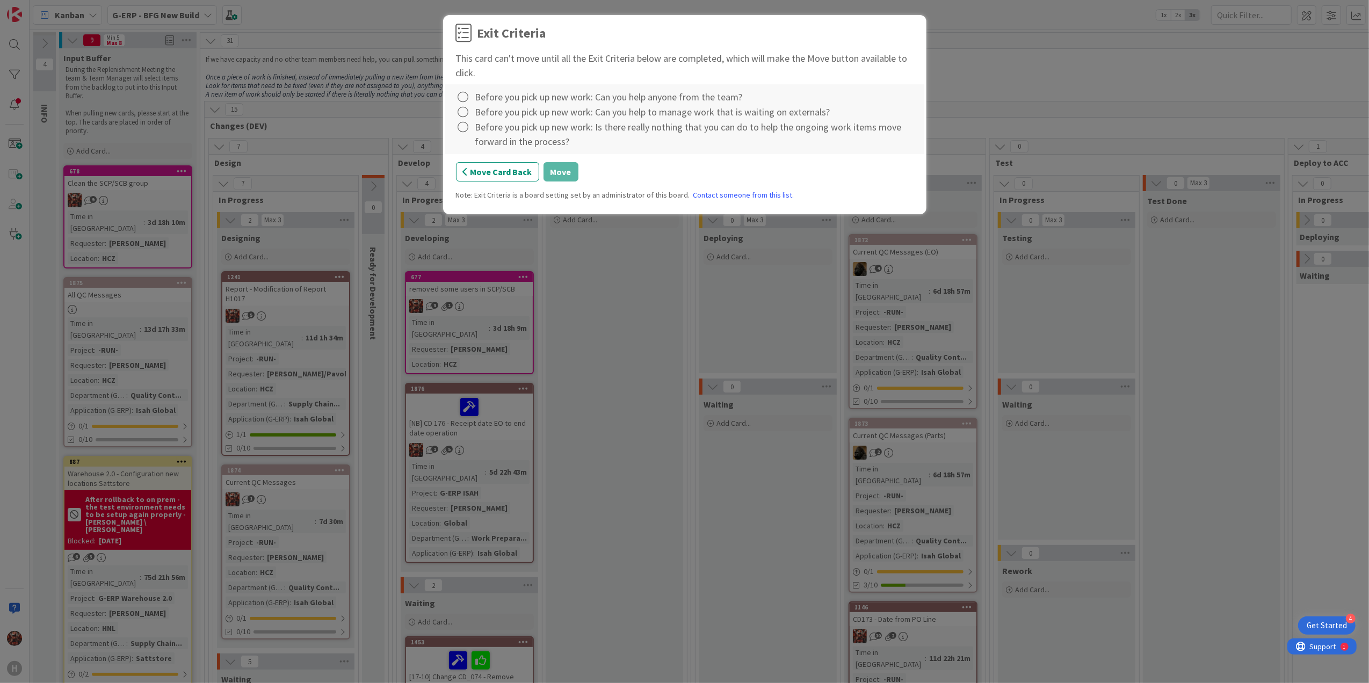
click at [503, 127] on div "Before you pick up new work: Is there really nothing that you can do to help th…" at bounding box center [694, 134] width 438 height 29
click at [464, 127] on icon at bounding box center [463, 127] width 15 height 15
click at [464, 114] on icon at bounding box center [463, 112] width 15 height 15
click at [479, 129] on link "Complete" at bounding box center [523, 135] width 134 height 16
click at [467, 102] on icon at bounding box center [463, 97] width 15 height 15
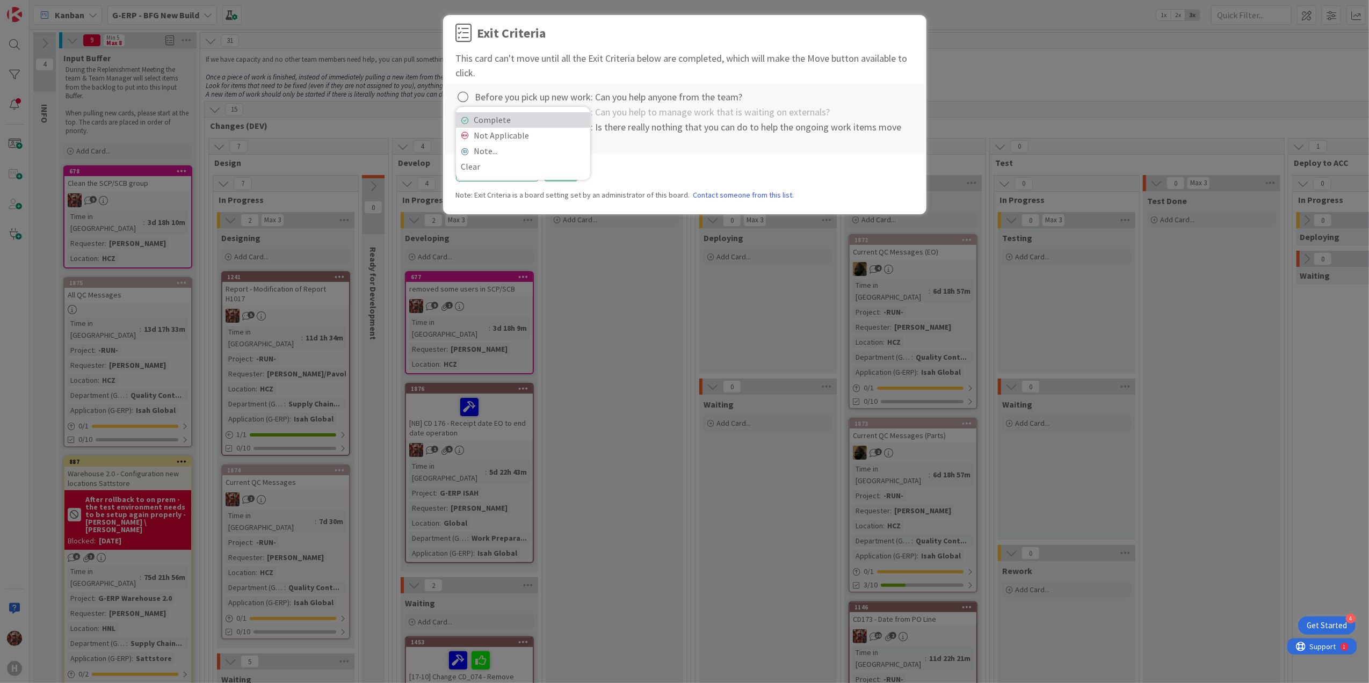
click at [478, 121] on link "Complete" at bounding box center [523, 120] width 134 height 16
click at [458, 128] on icon at bounding box center [463, 127] width 15 height 15
click at [484, 147] on link "Complete" at bounding box center [523, 150] width 134 height 16
click at [558, 176] on button "Move" at bounding box center [560, 171] width 35 height 19
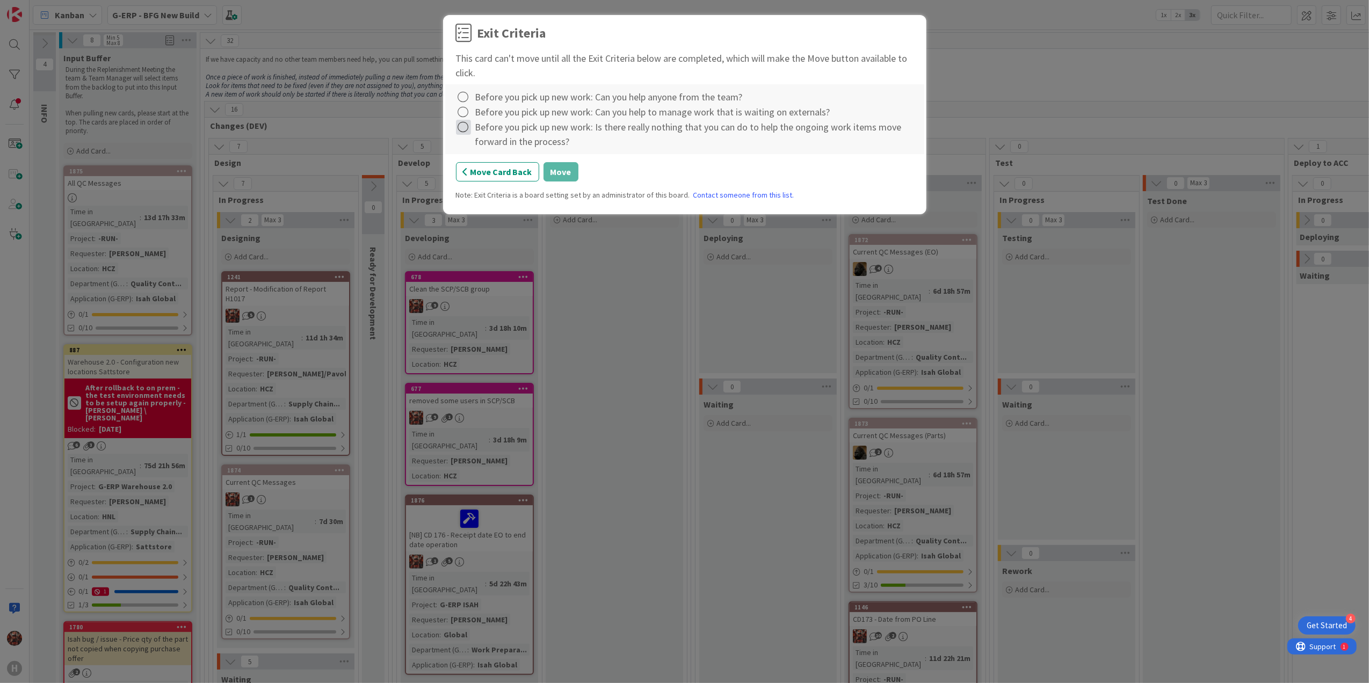
click at [461, 132] on icon at bounding box center [463, 127] width 15 height 15
click at [482, 147] on link "Complete" at bounding box center [523, 150] width 134 height 16
click at [469, 121] on div at bounding box center [464, 127] width 16 height 15
click at [481, 141] on div "Complete Not Applicable Note... Clear" at bounding box center [523, 173] width 134 height 73
click at [483, 149] on link "Complete" at bounding box center [523, 150] width 134 height 16
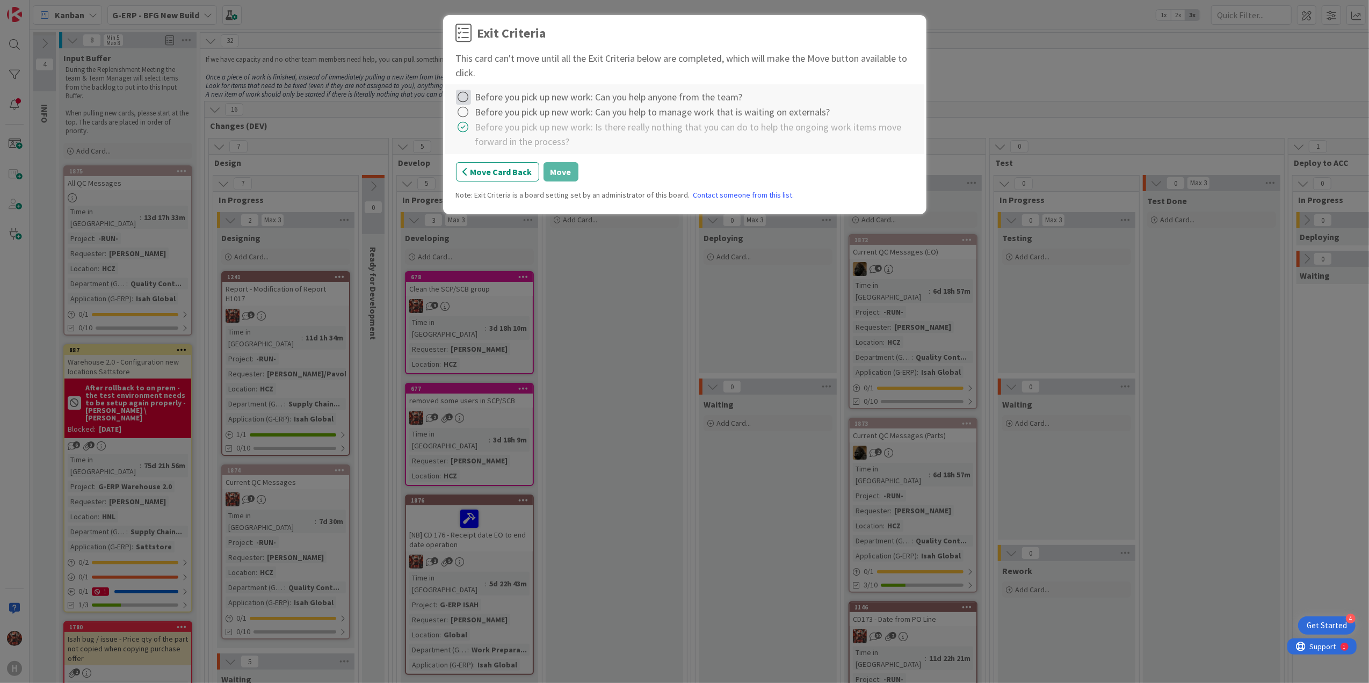
click at [466, 99] on icon at bounding box center [463, 97] width 15 height 15
click at [486, 125] on link "Complete" at bounding box center [523, 120] width 134 height 16
click at [464, 113] on icon at bounding box center [463, 112] width 15 height 15
click at [479, 131] on link "Complete" at bounding box center [523, 135] width 134 height 16
click at [551, 172] on button "Move" at bounding box center [560, 171] width 35 height 19
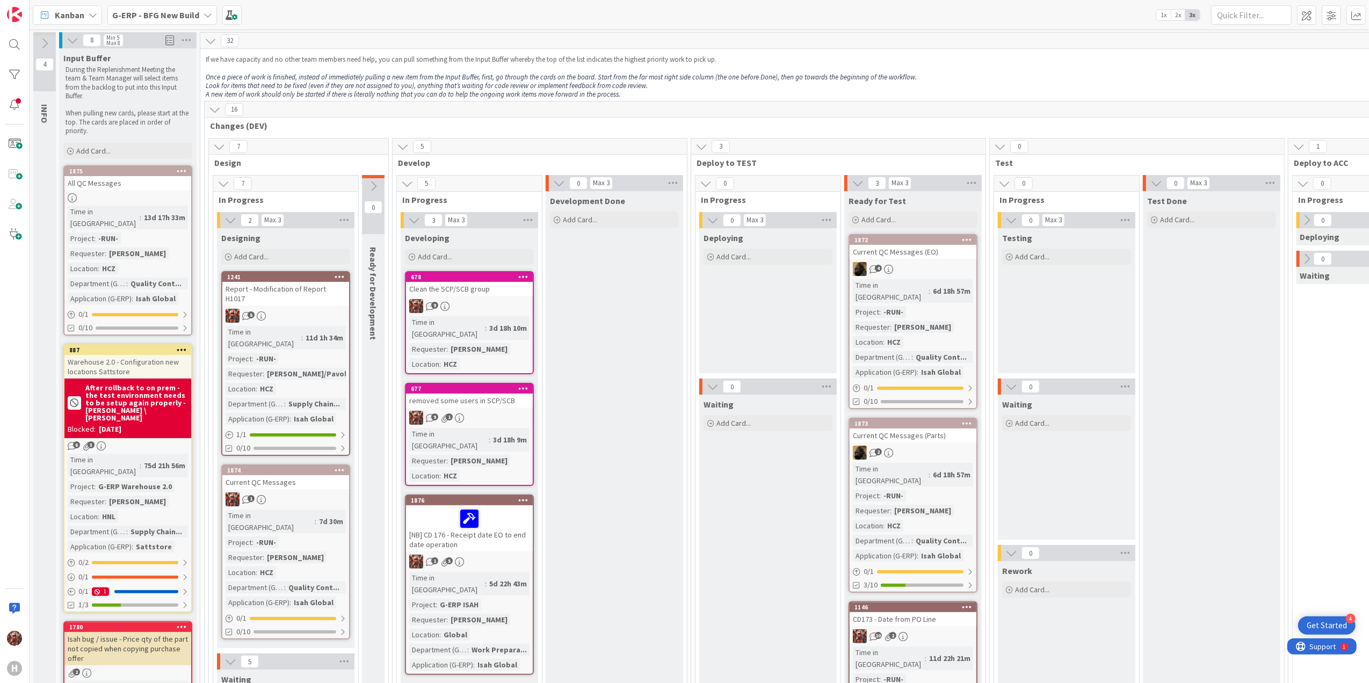
click at [163, 13] on b "G-ERP - BFG New Build" at bounding box center [155, 15] width 87 height 11
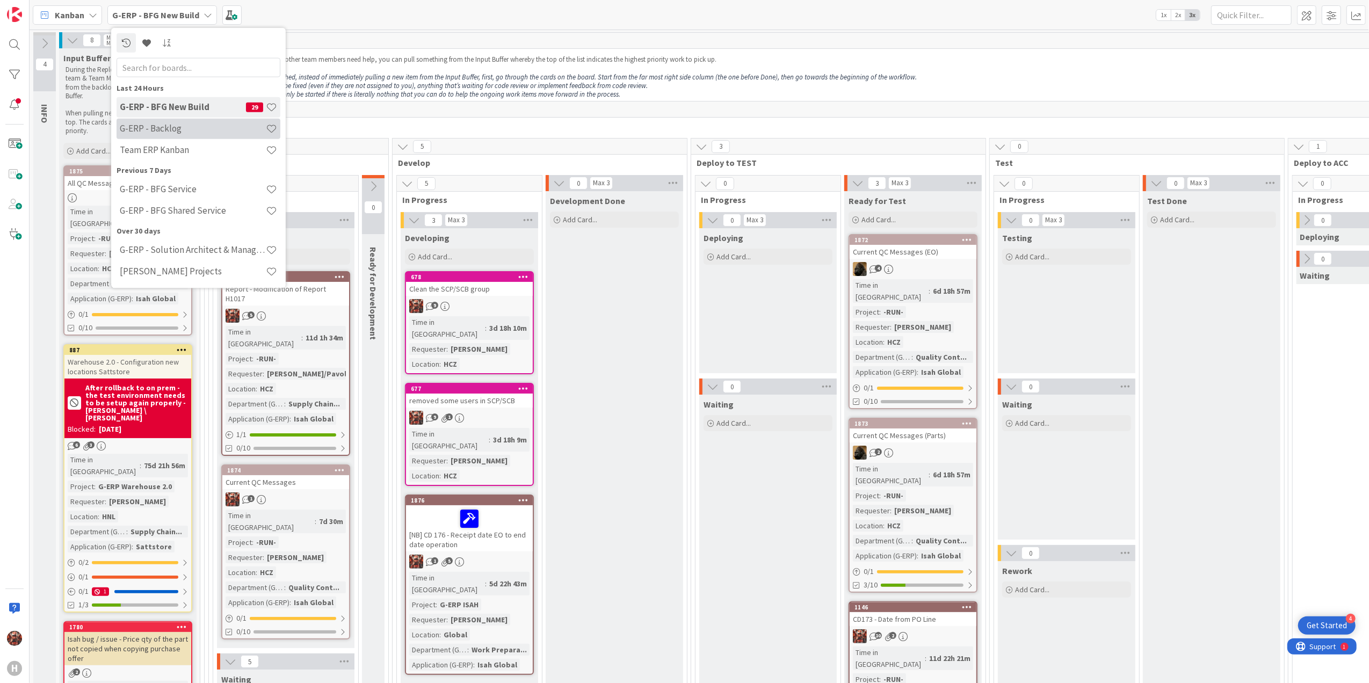
click at [184, 134] on h4 "G-ERP - Backlog" at bounding box center [193, 128] width 146 height 11
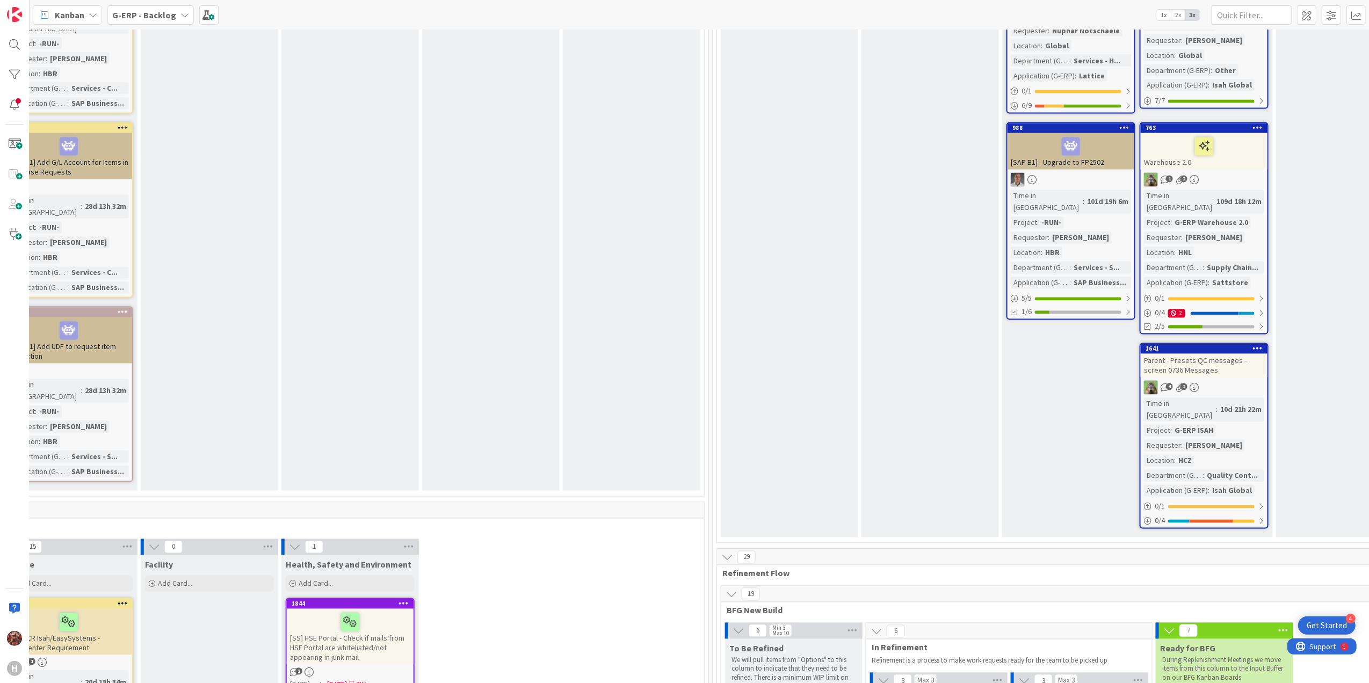
scroll to position [2434, 754]
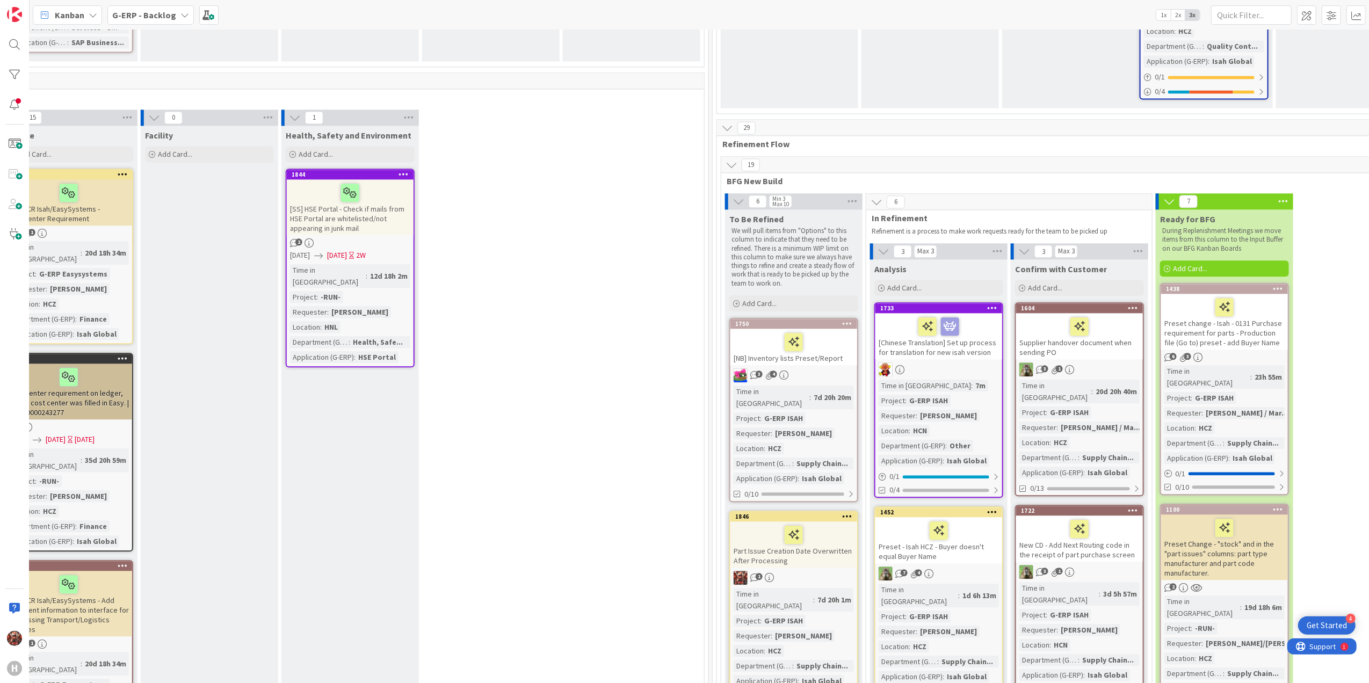
click at [823, 521] on div "Part Issue Creation Date Overwritten After Processing" at bounding box center [793, 544] width 127 height 46
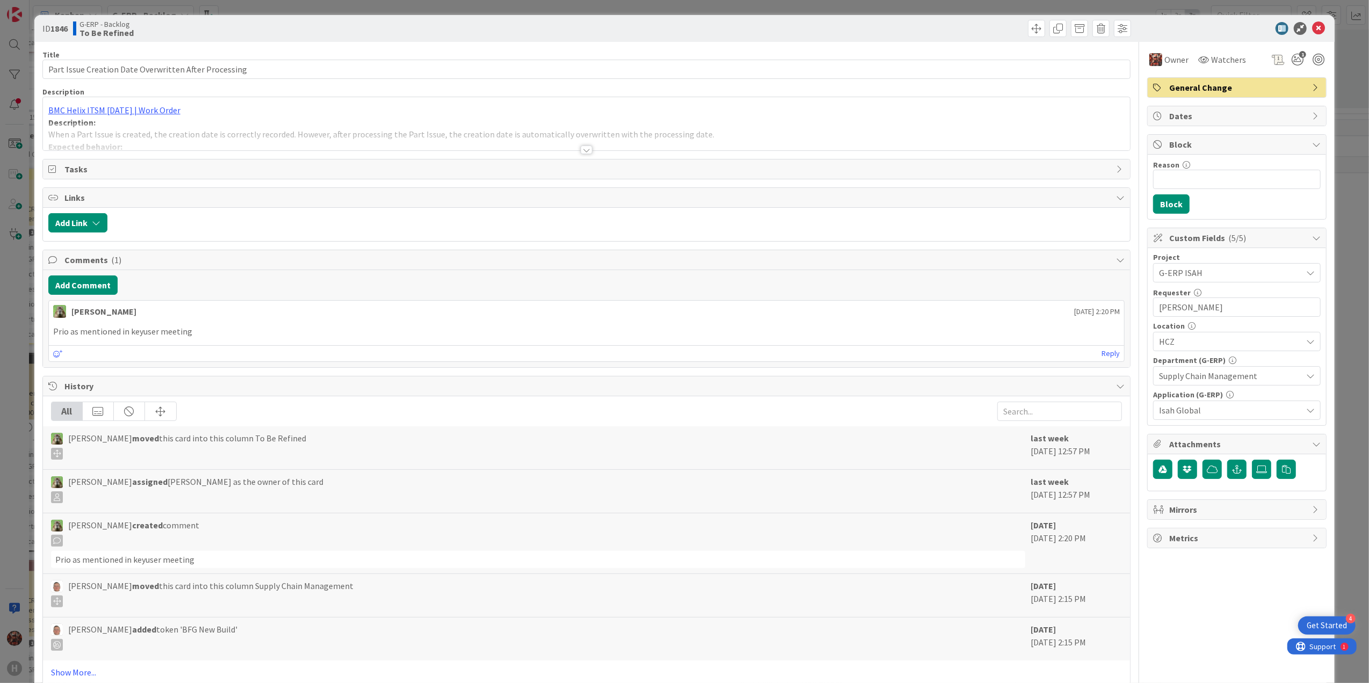
click at [583, 154] on div at bounding box center [586, 149] width 12 height 9
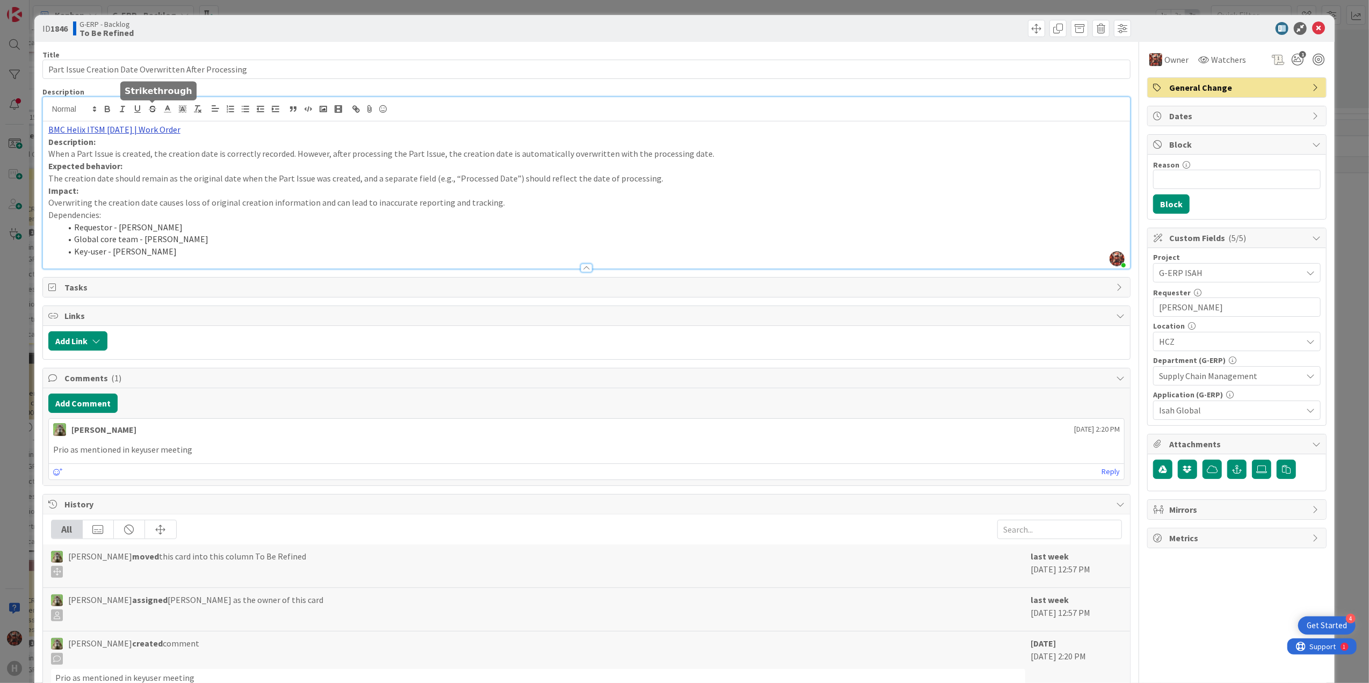
click at [140, 135] on link "BMC Helix ITSM [DATE] | Work Order" at bounding box center [114, 129] width 132 height 11
click at [112, 145] on link "https://huisman-smartit.onbmc.com/smartit/app/#/workorder/AGGHEXFAF704DATCAE43T…" at bounding box center [101, 150] width 107 height 14
click at [1312, 31] on icon at bounding box center [1318, 28] width 13 height 13
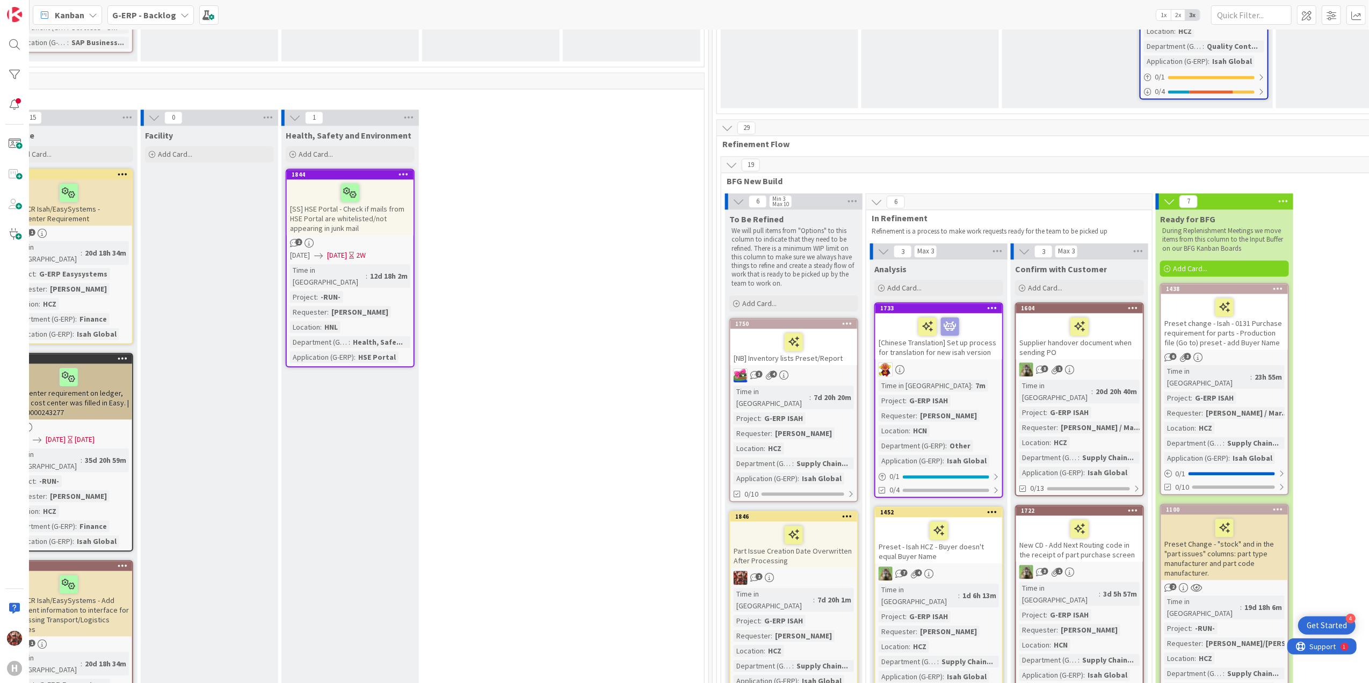
click at [763, 521] on div "Part Issue Creation Date Overwritten After Processing" at bounding box center [793, 544] width 127 height 46
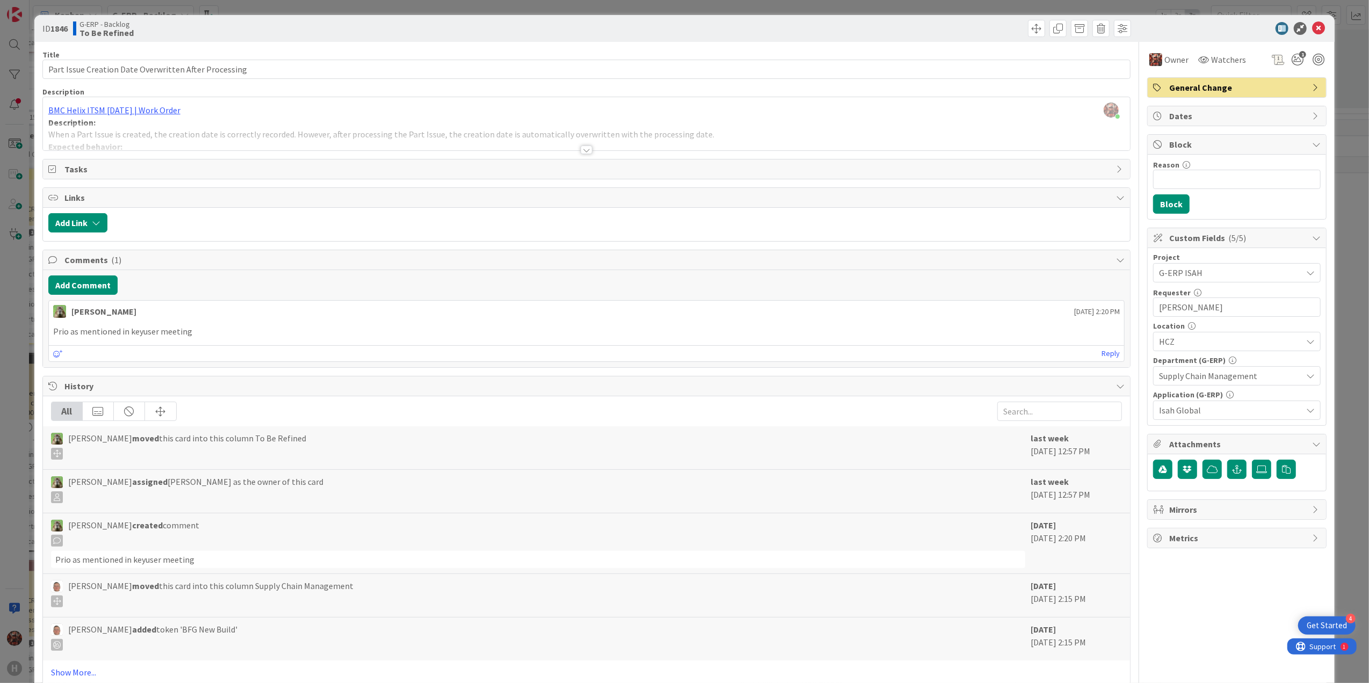
click at [580, 154] on div at bounding box center [586, 149] width 12 height 9
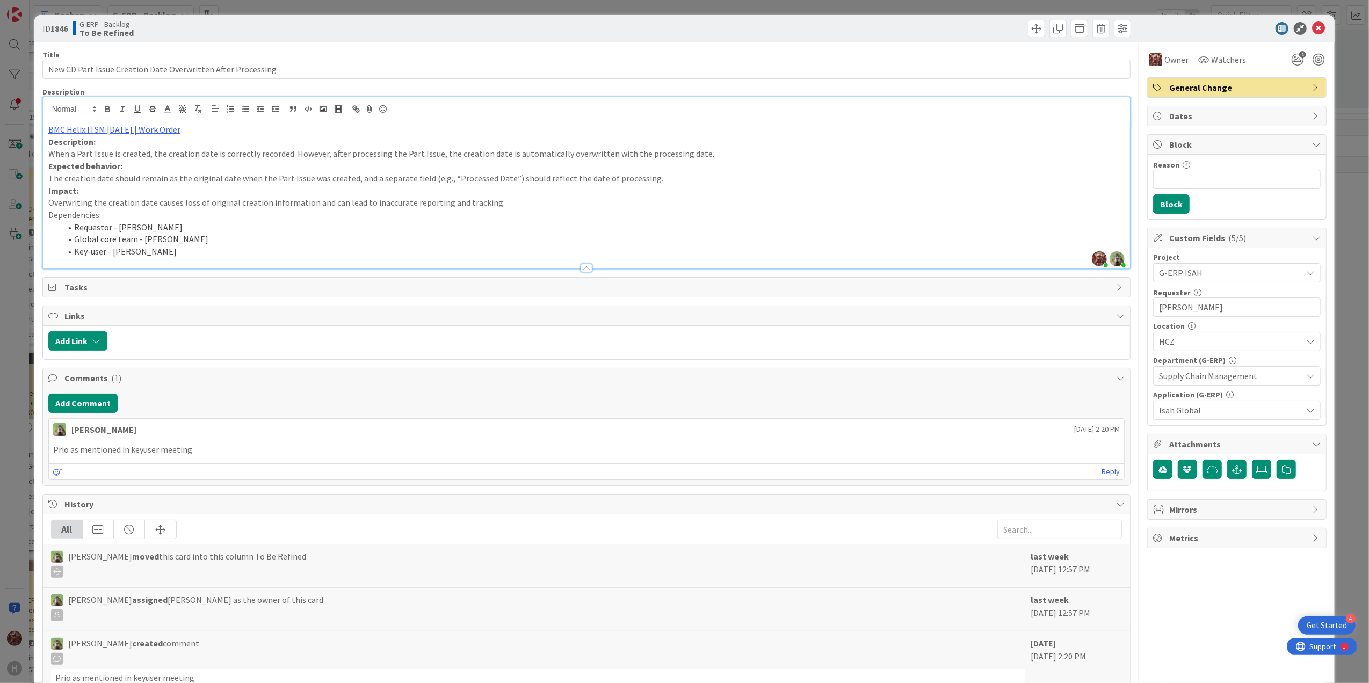
type input "New CD - Part Issue Creation Date Overwritten After Processing"
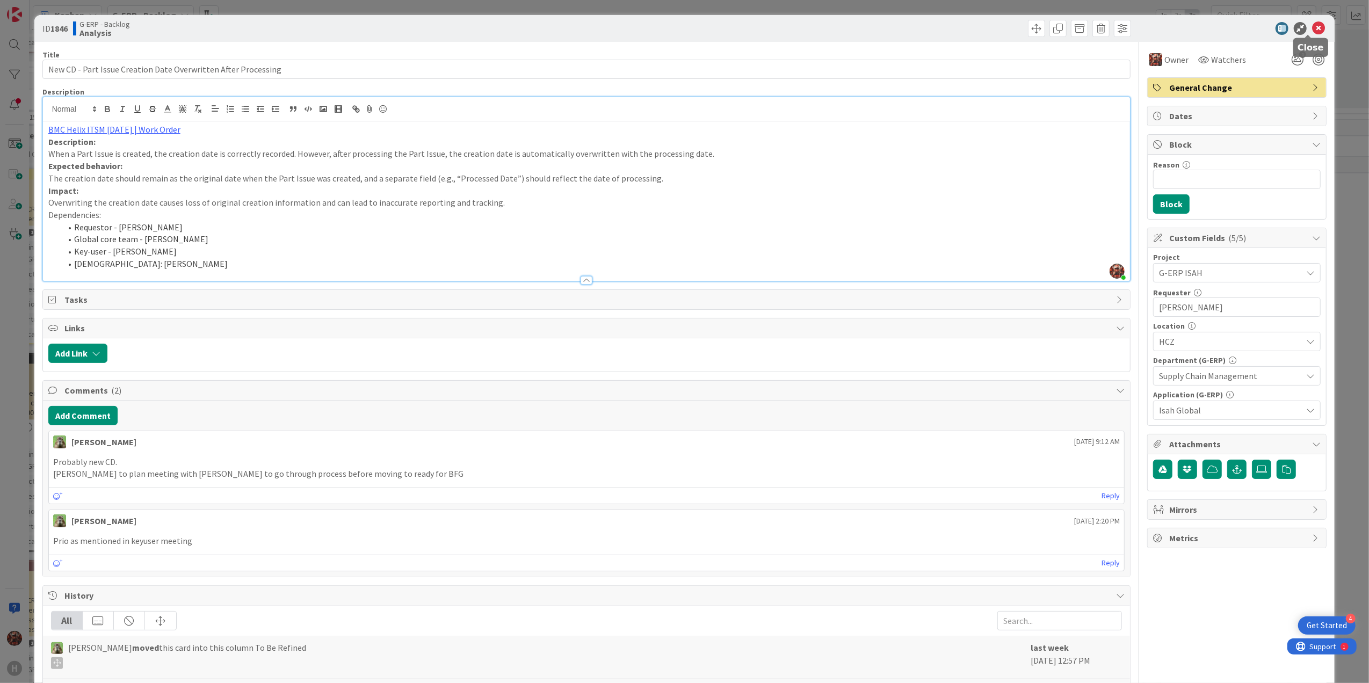
click at [1312, 29] on icon at bounding box center [1318, 28] width 13 height 13
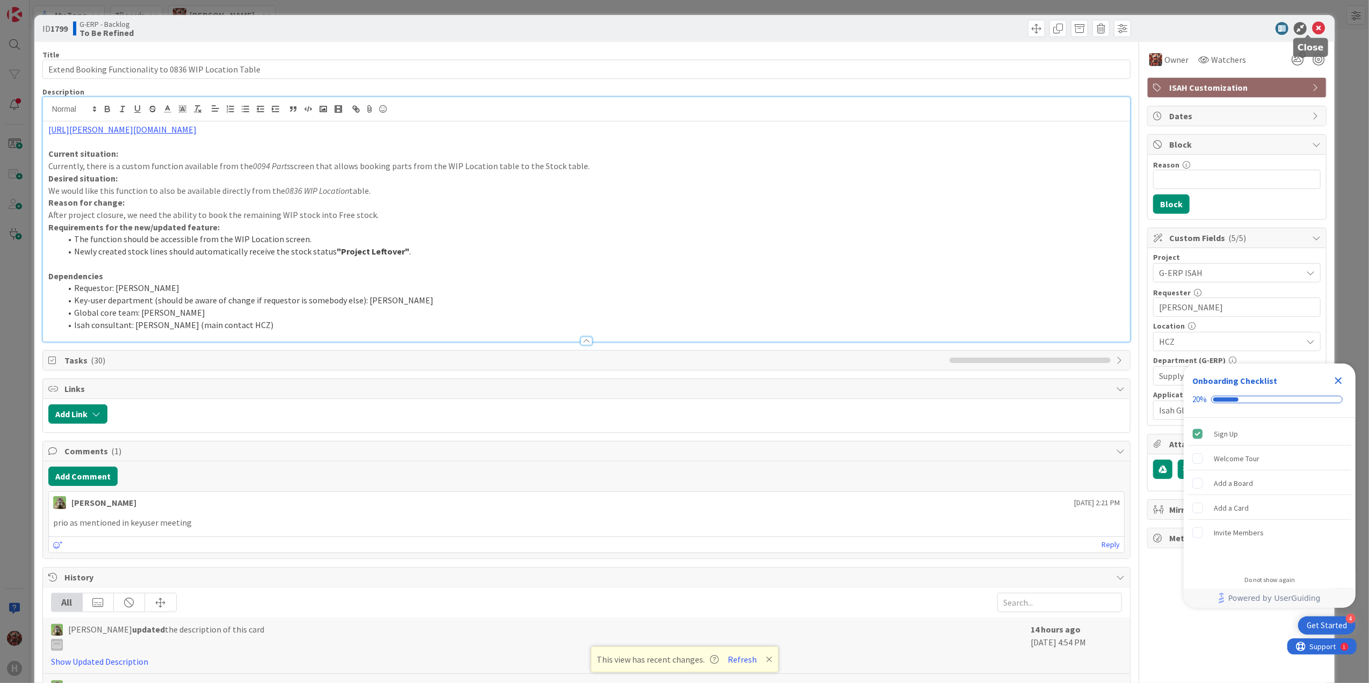
click at [1312, 28] on icon at bounding box center [1318, 28] width 13 height 13
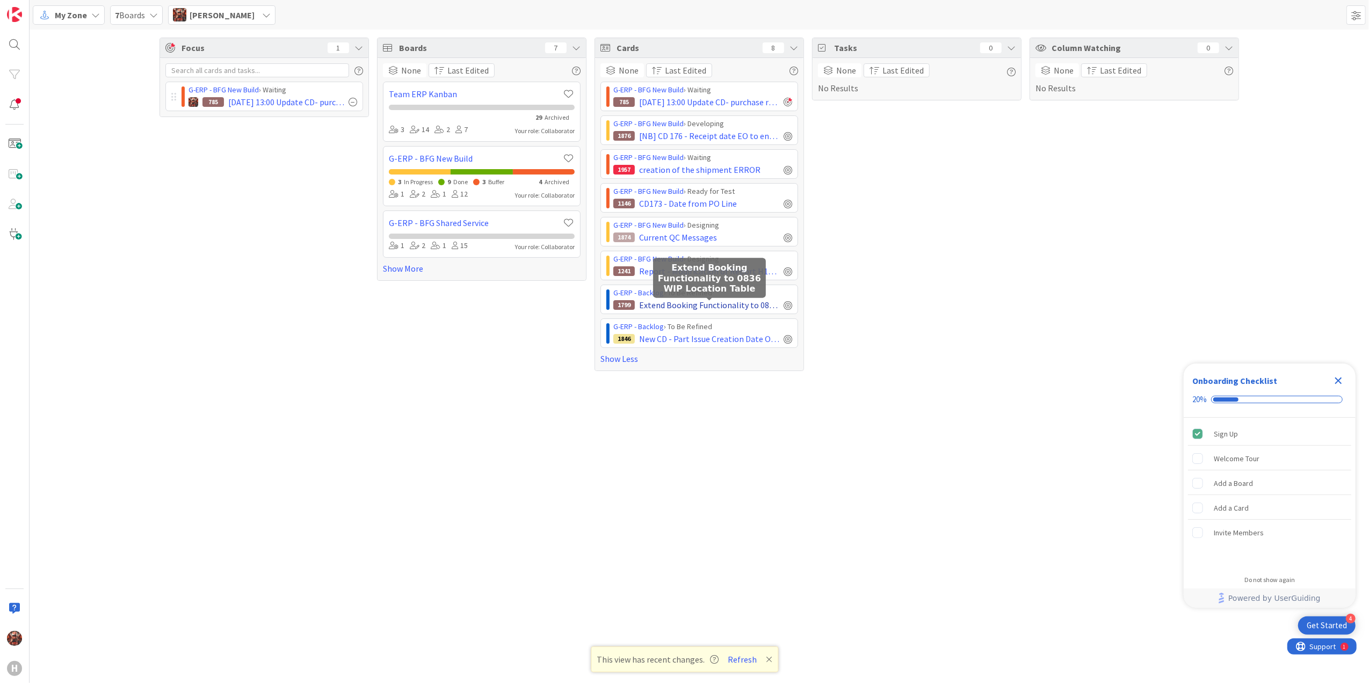
click at [673, 310] on span "Extend Booking Functionality to 0836 WIP Location Table" at bounding box center [709, 305] width 140 height 13
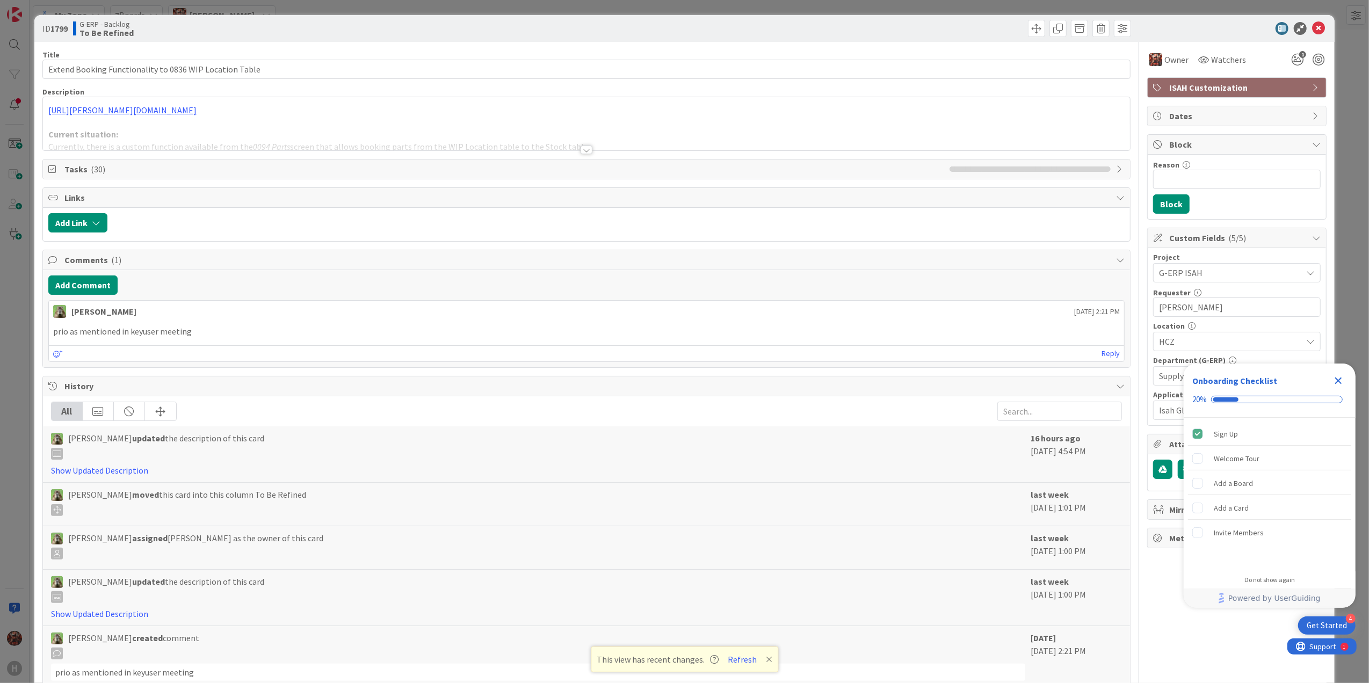
click at [583, 151] on div at bounding box center [586, 149] width 12 height 9
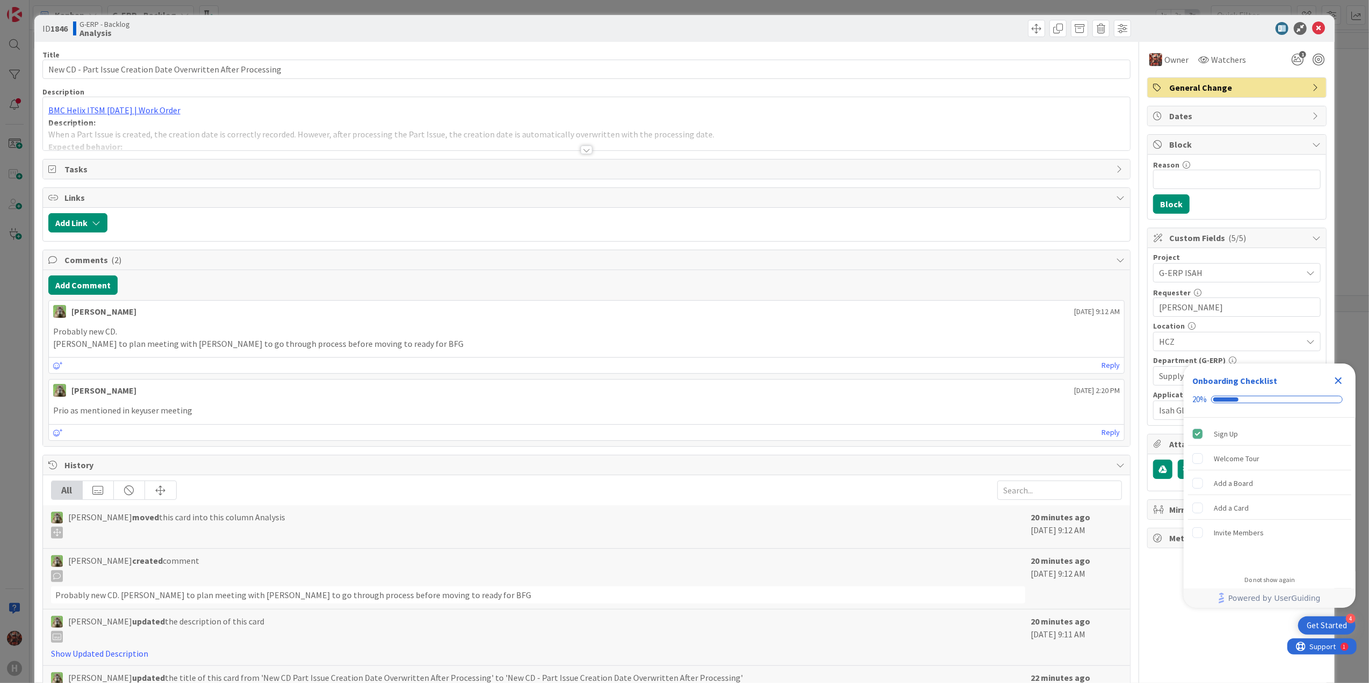
click at [582, 145] on div at bounding box center [586, 136] width 1087 height 27
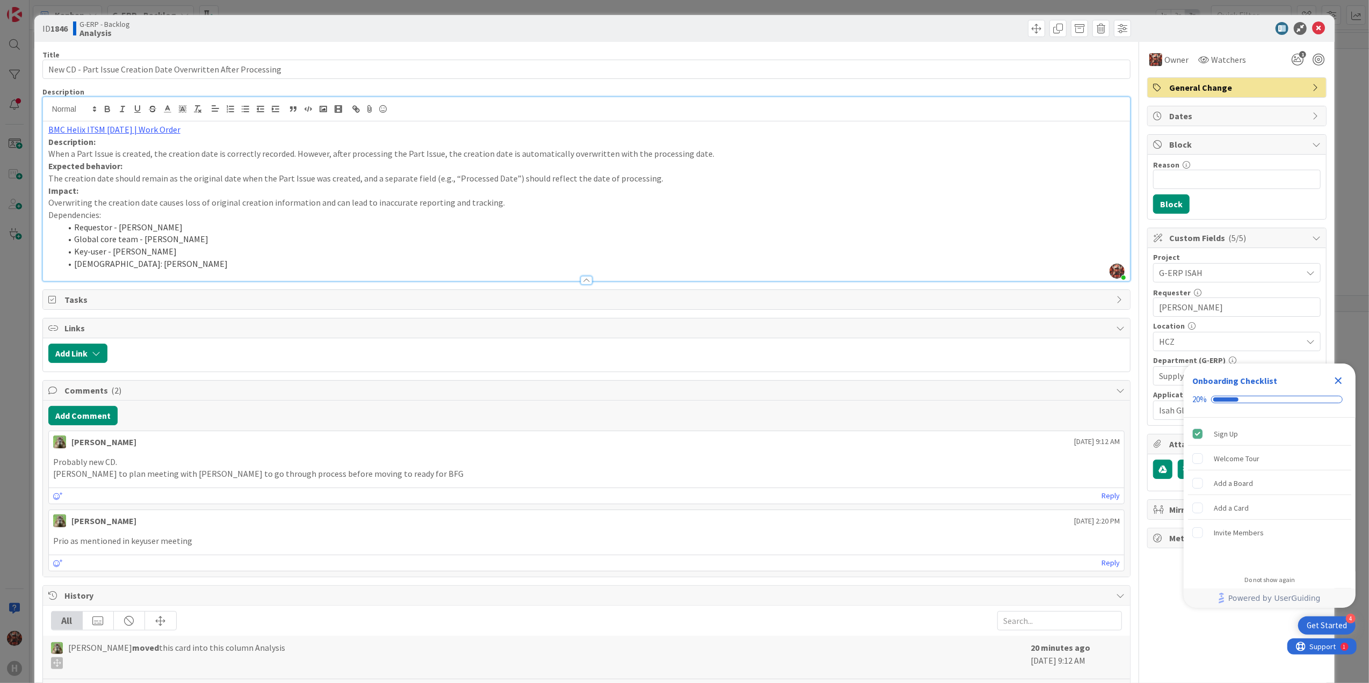
click at [1335, 379] on icon "Close Checklist" at bounding box center [1338, 380] width 7 height 7
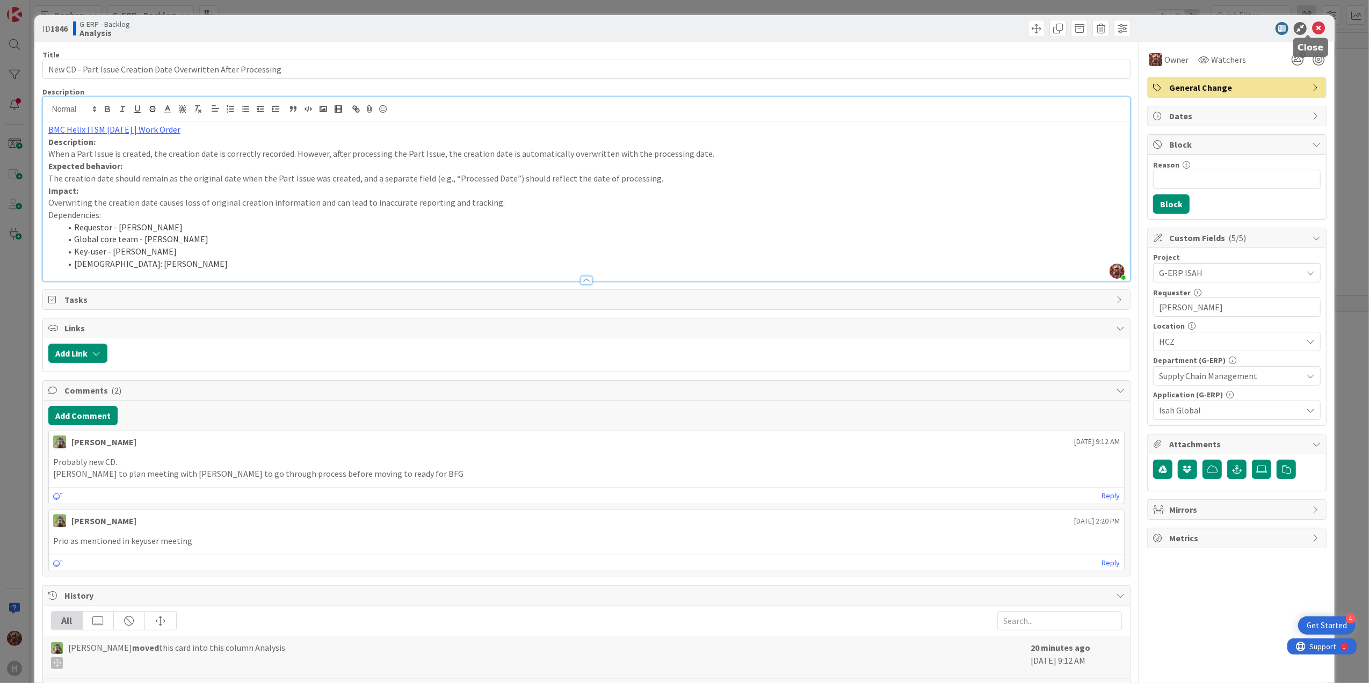
drag, startPoint x: 1308, startPoint y: 25, endPoint x: 1303, endPoint y: 25, distance: 5.9
click at [1312, 25] on icon at bounding box center [1318, 28] width 13 height 13
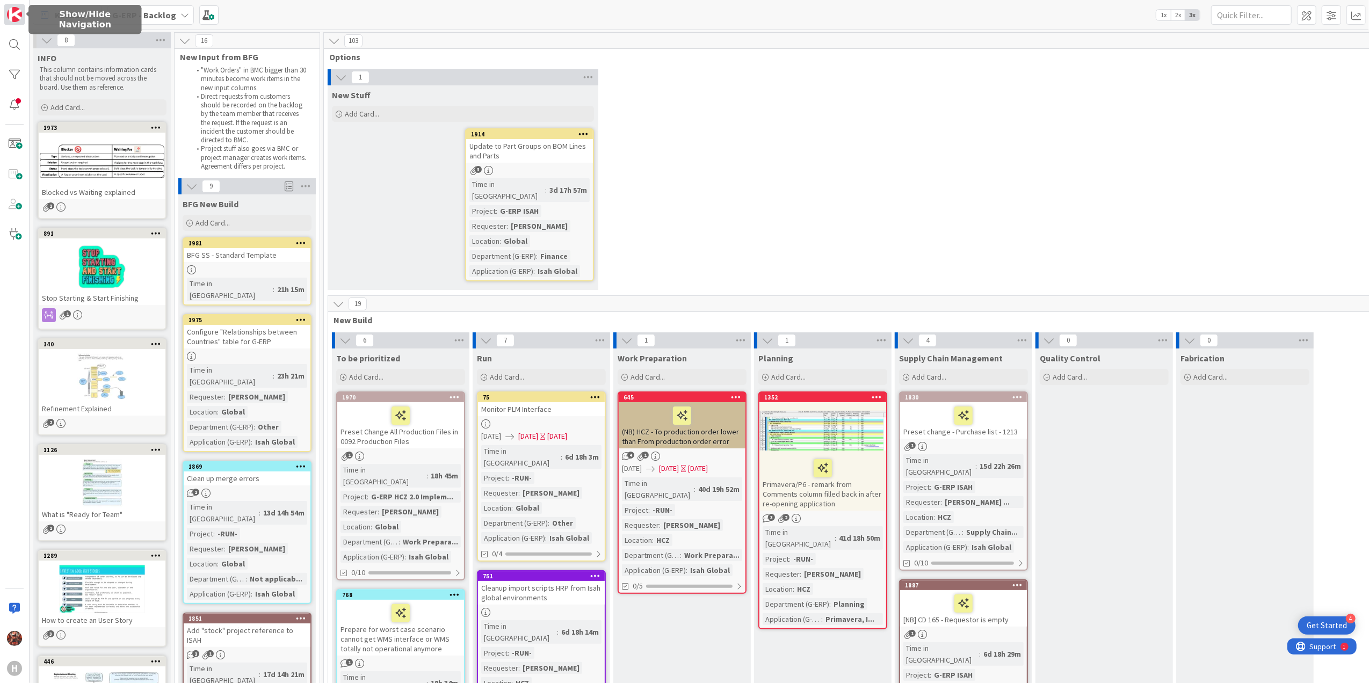
click at [13, 18] on img at bounding box center [14, 14] width 15 height 15
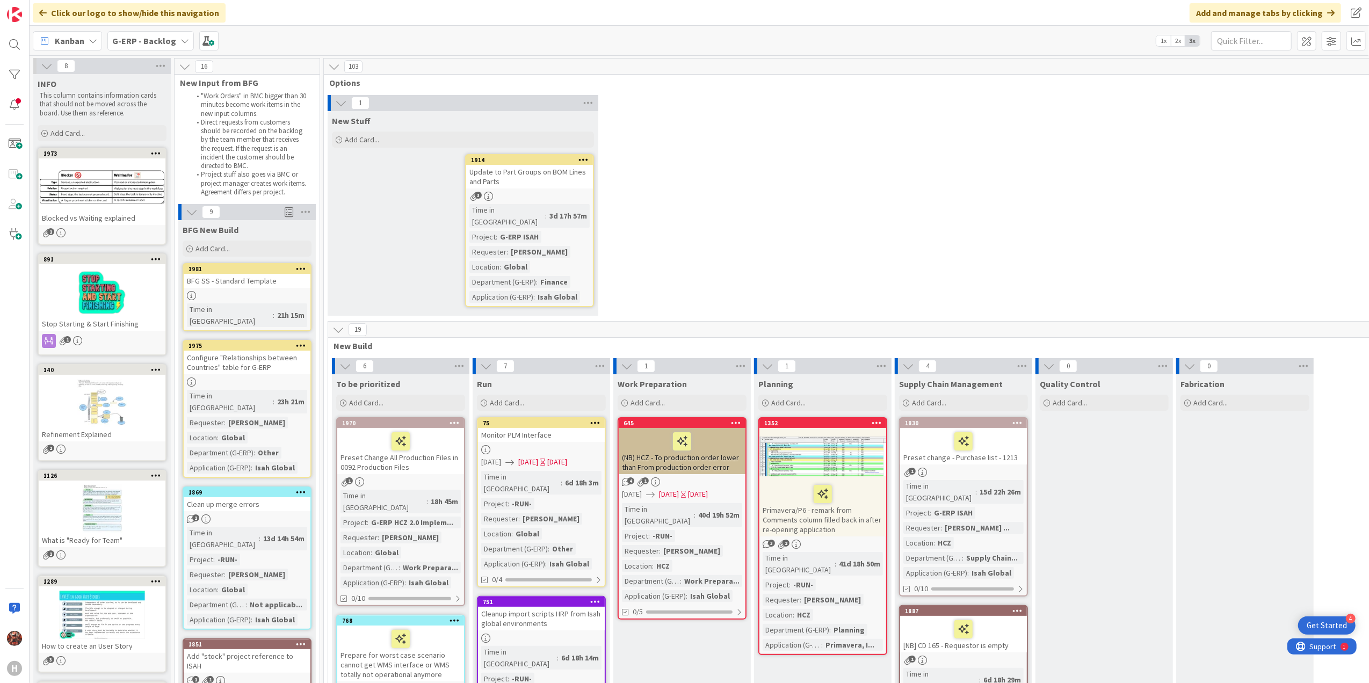
click at [127, 37] on b "G-ERP - Backlog" at bounding box center [144, 40] width 64 height 11
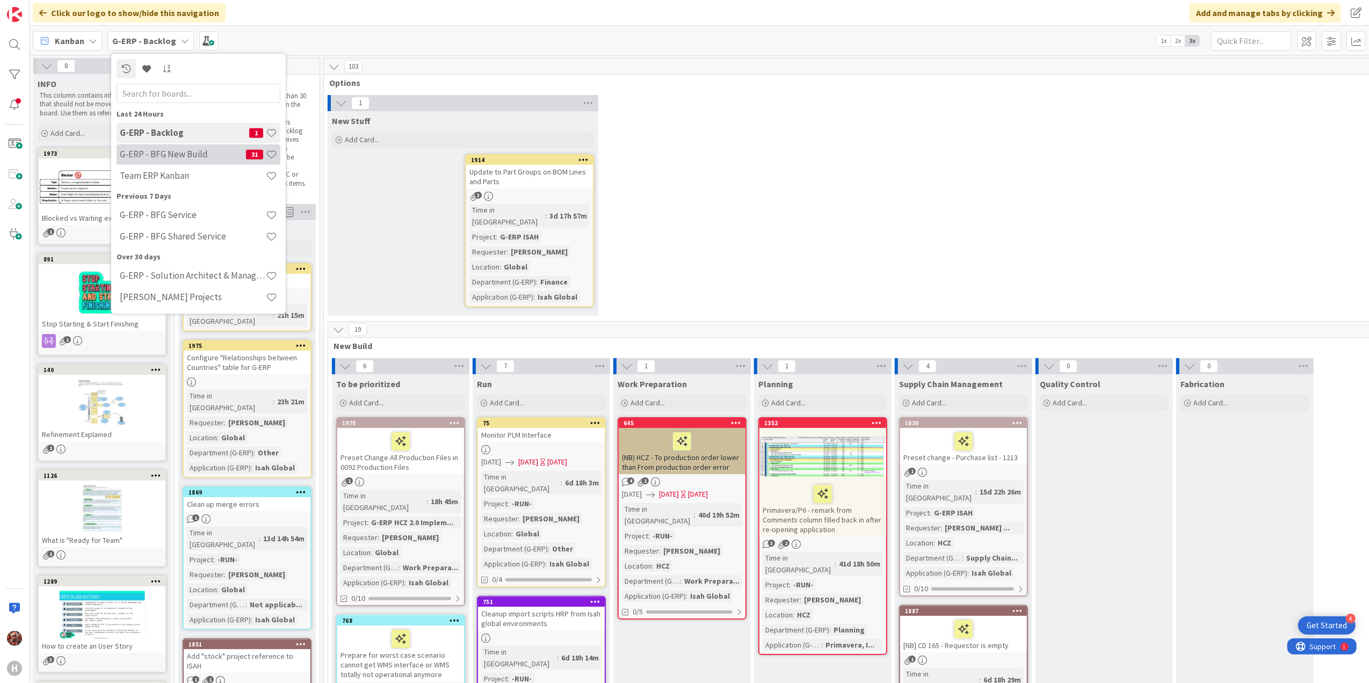
click at [185, 154] on h4 "G-ERP - BFG New Build" at bounding box center [183, 154] width 126 height 11
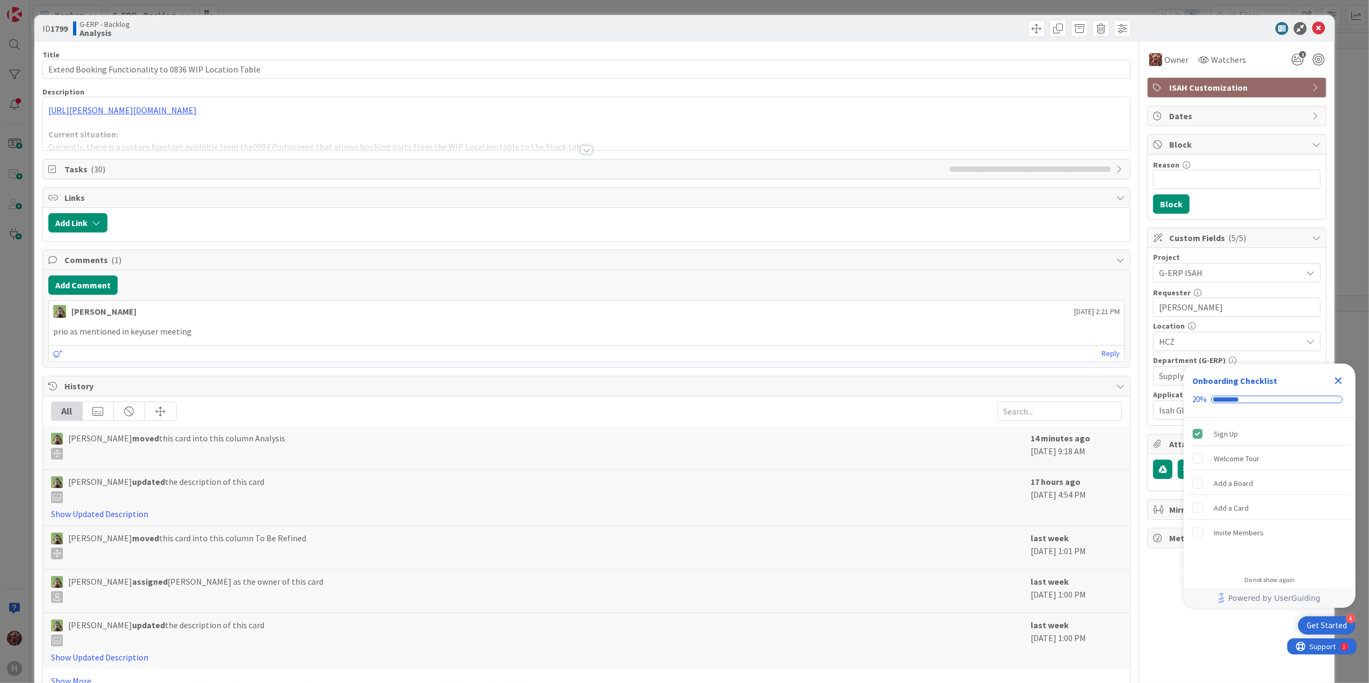
click at [580, 154] on div at bounding box center [586, 149] width 12 height 9
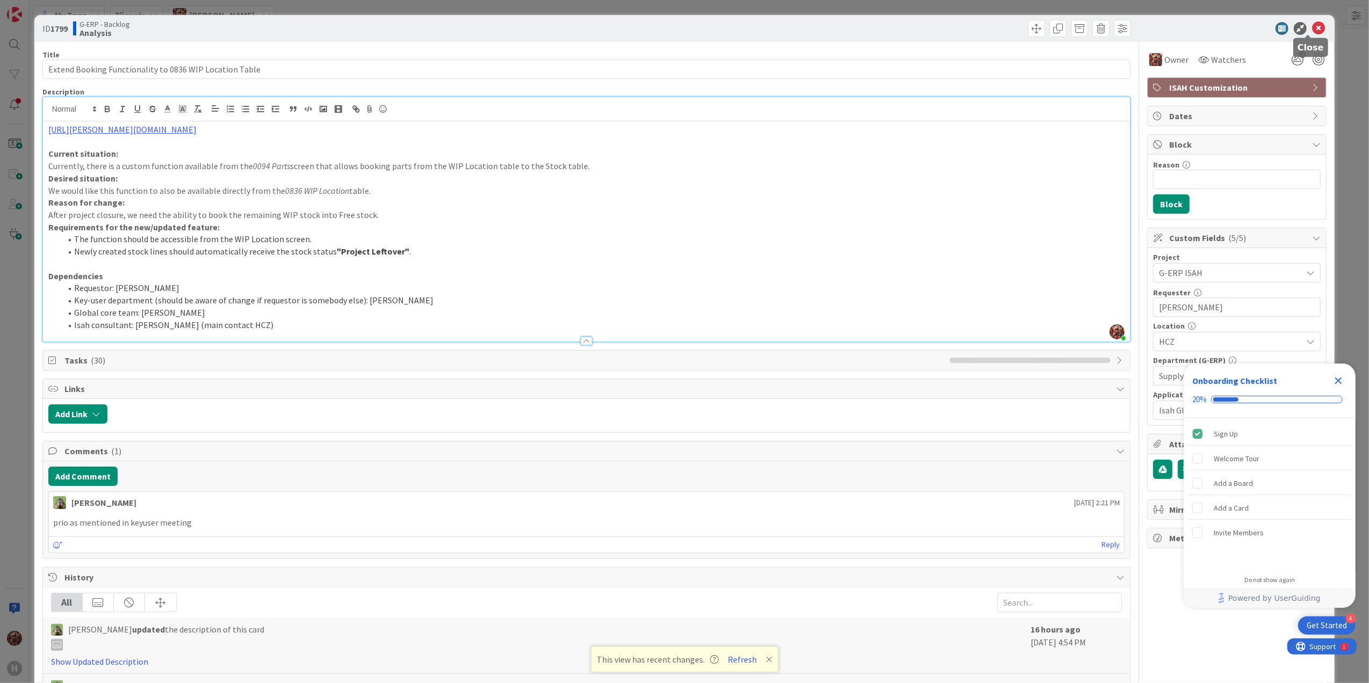
click at [1312, 24] on icon at bounding box center [1318, 28] width 13 height 13
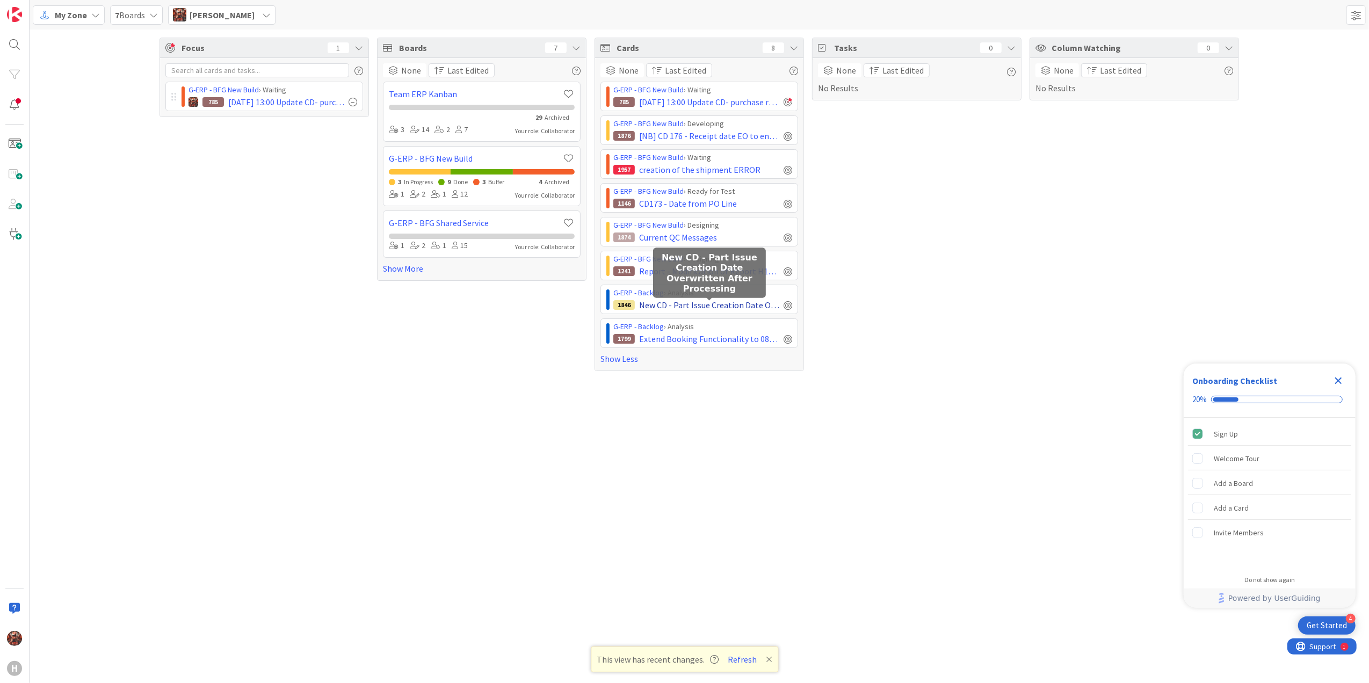
click at [741, 310] on span "New CD - Part Issue Creation Date Overwritten After Processing" at bounding box center [709, 305] width 140 height 13
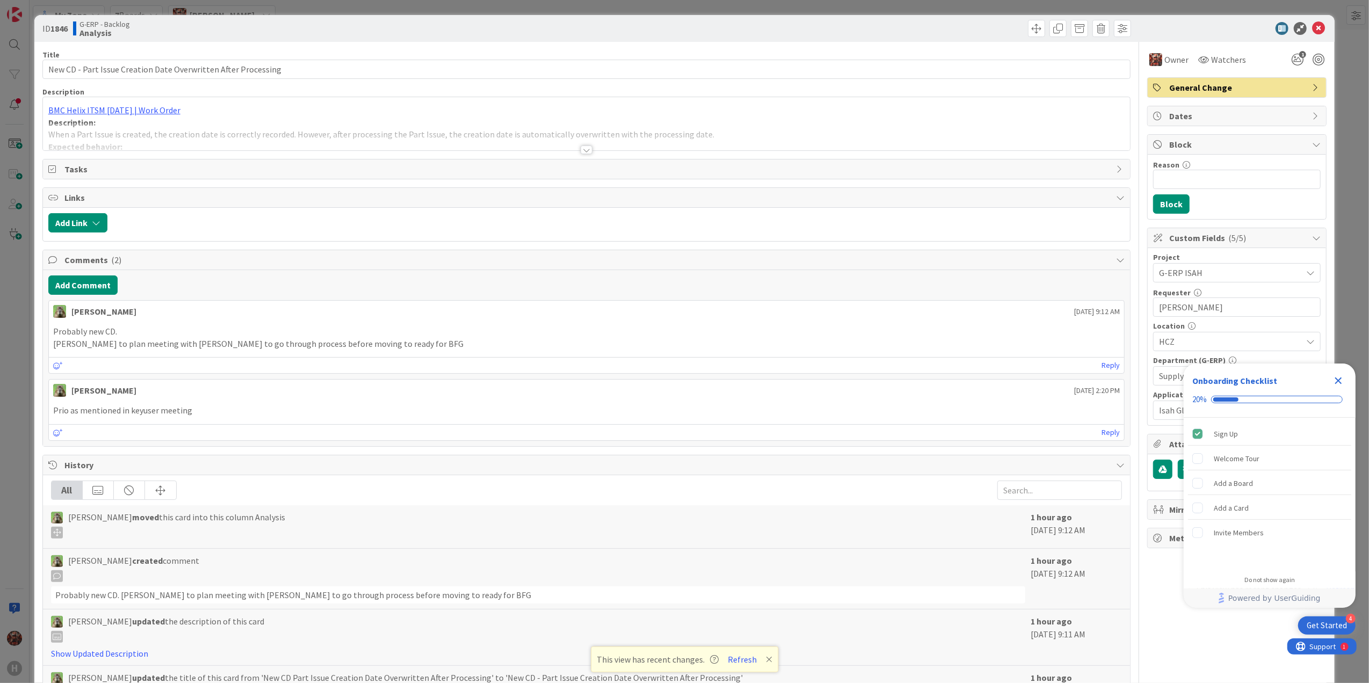
click at [585, 151] on div at bounding box center [586, 149] width 12 height 9
